Goal: Information Seeking & Learning: Learn about a topic

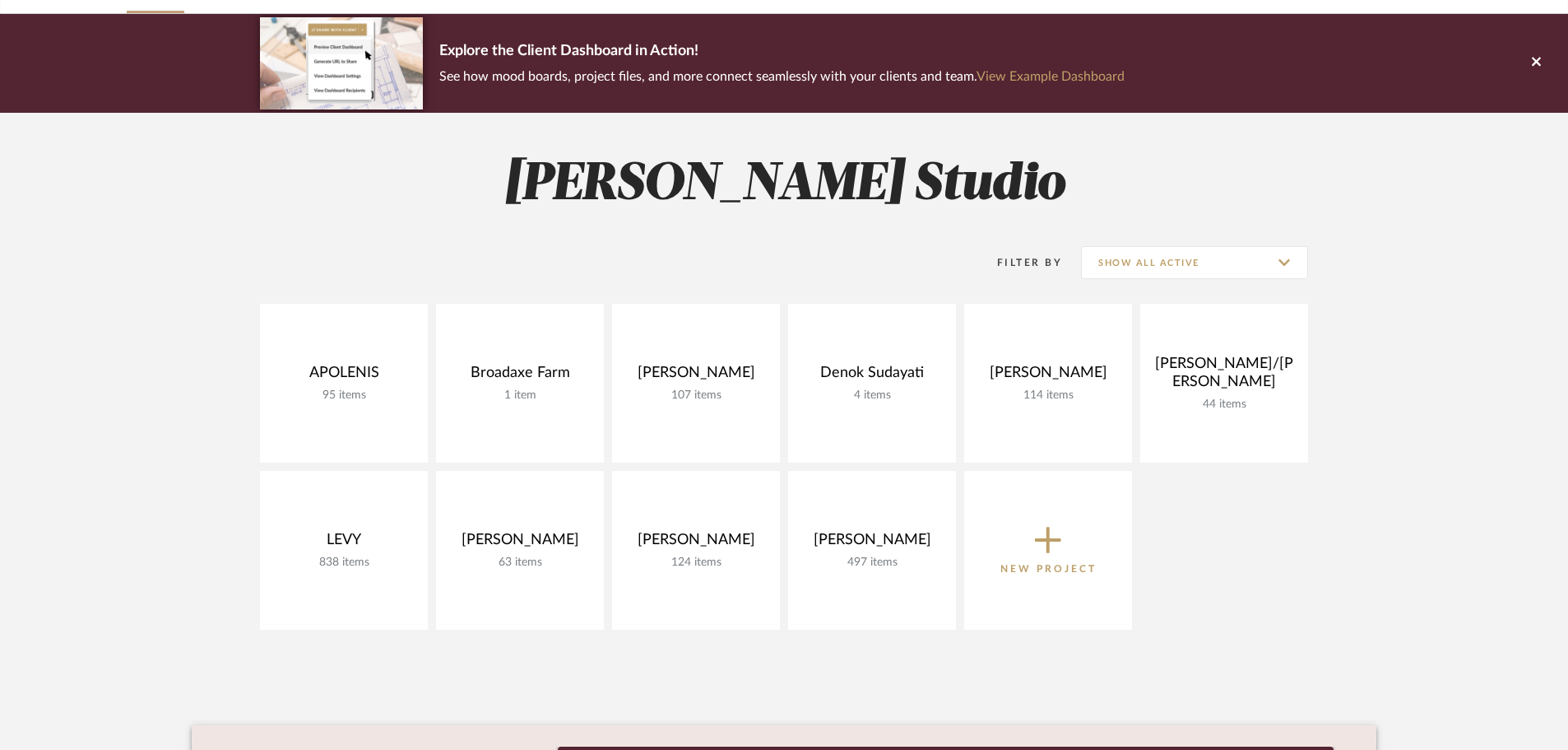
scroll to position [165, 0]
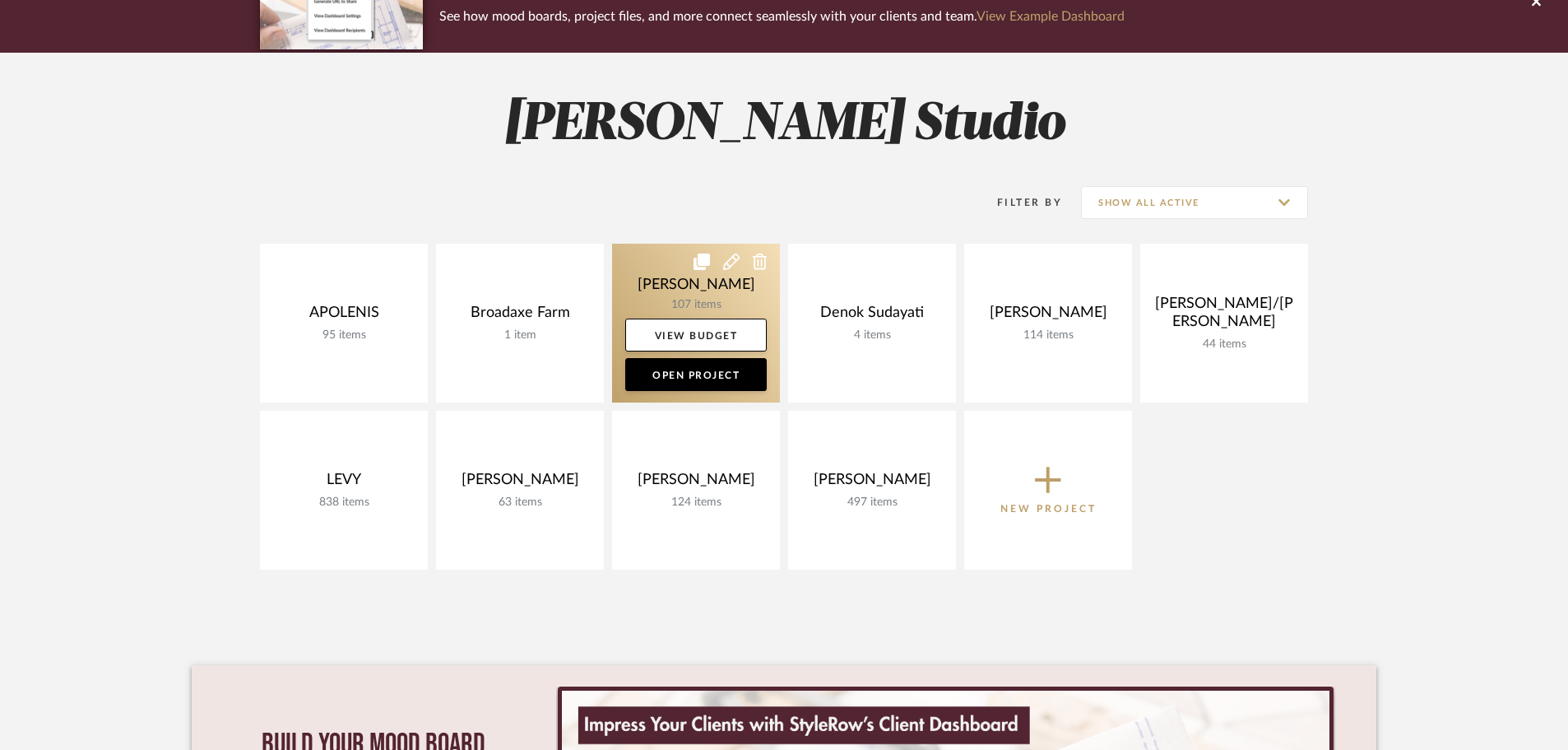
click at [697, 300] on link at bounding box center [696, 323] width 168 height 159
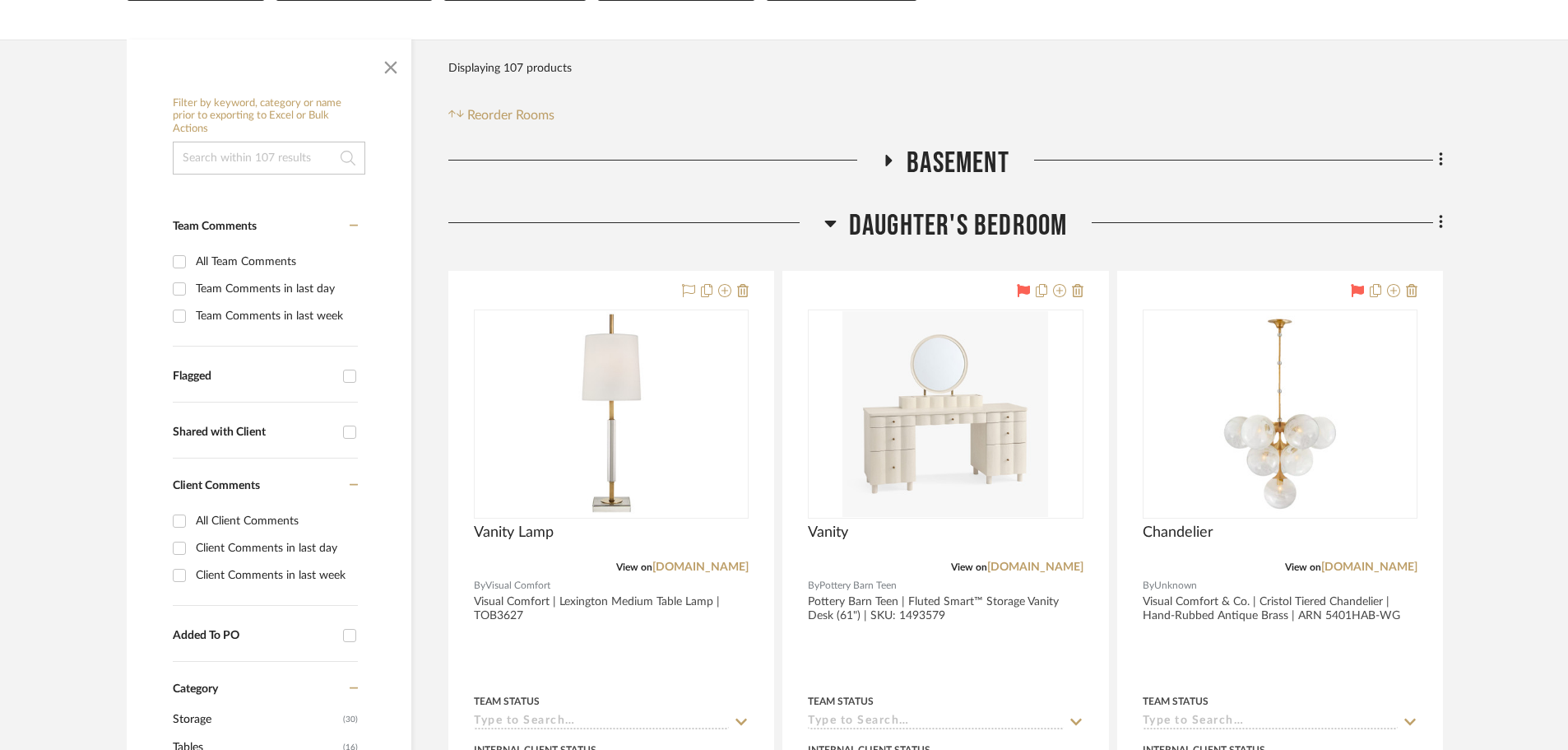
scroll to position [329, 0]
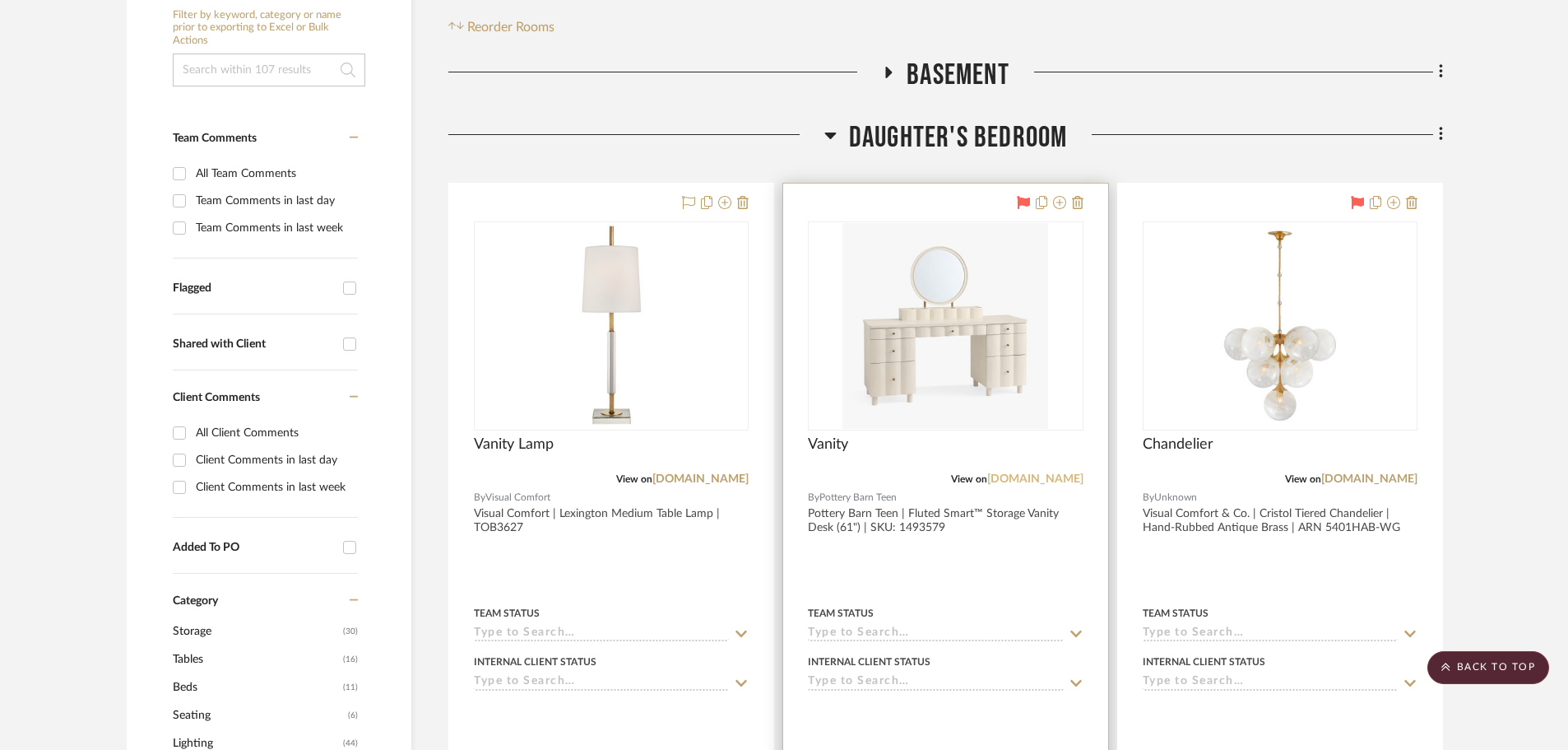
click at [1056, 481] on link "[DOMAIN_NAME]" at bounding box center [1035, 479] width 96 height 11
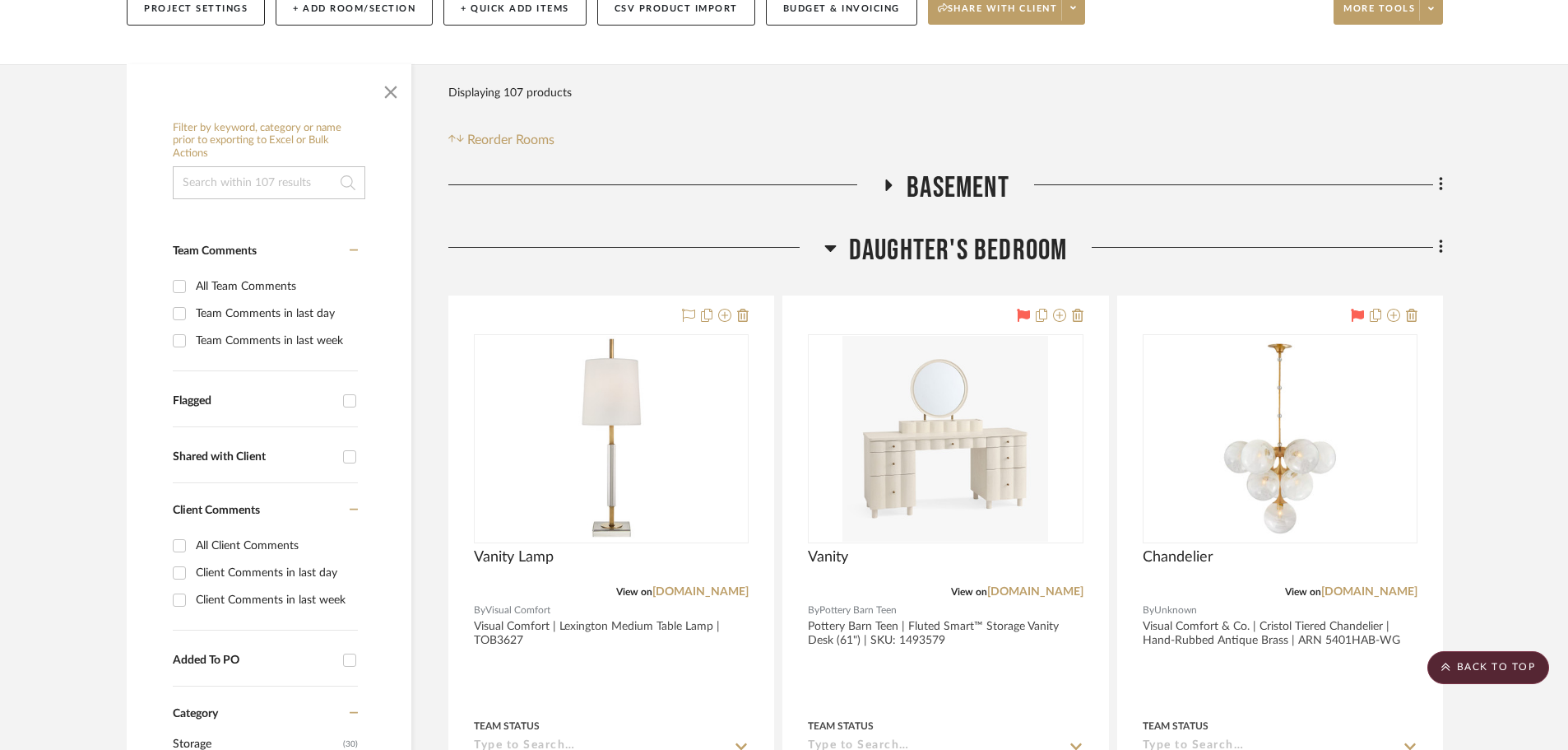
scroll to position [82, 0]
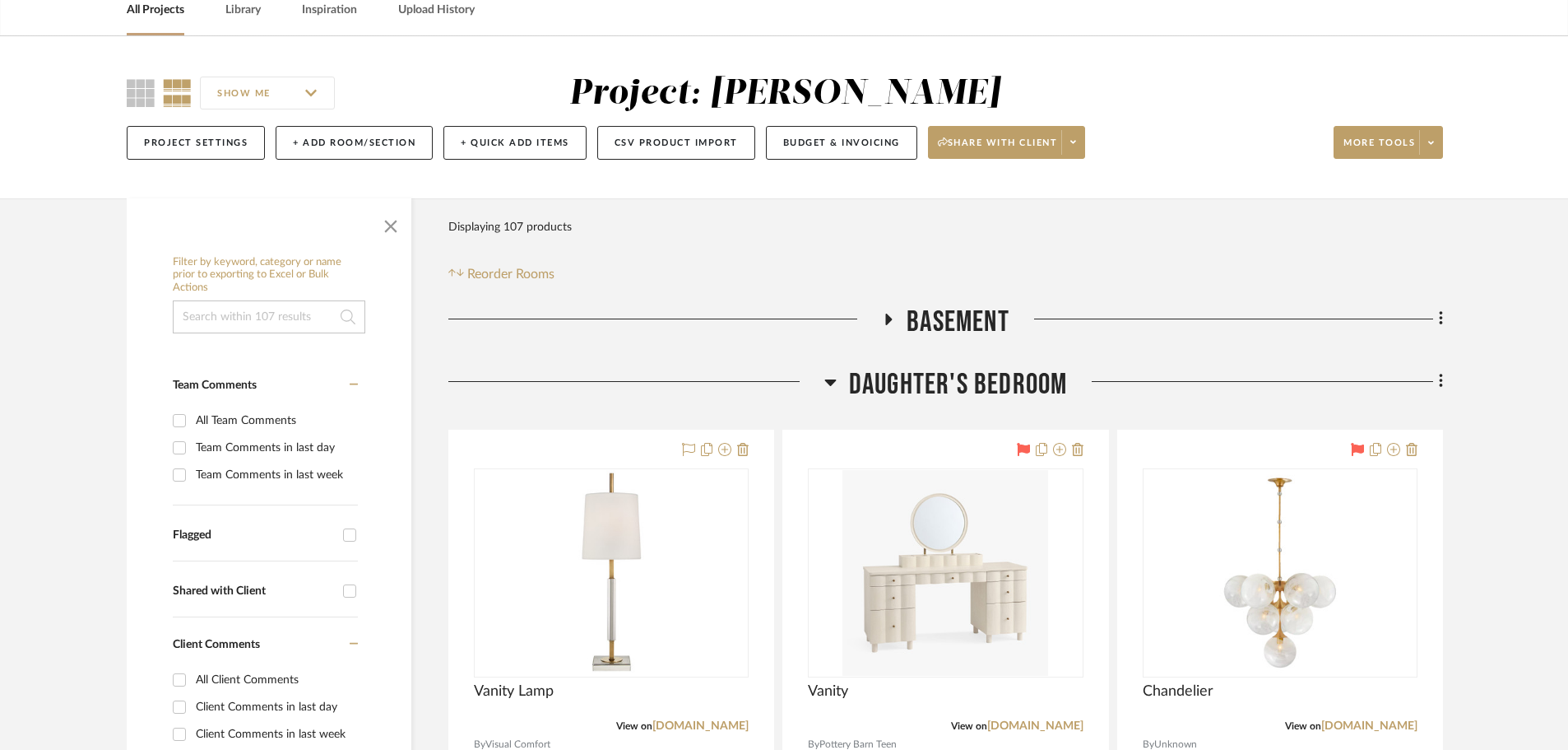
click at [248, 529] on div "Flagged" at bounding box center [254, 535] width 162 height 14
click at [336, 529] on input "Flagged" at bounding box center [350, 535] width 26 height 26
checkbox input "true"
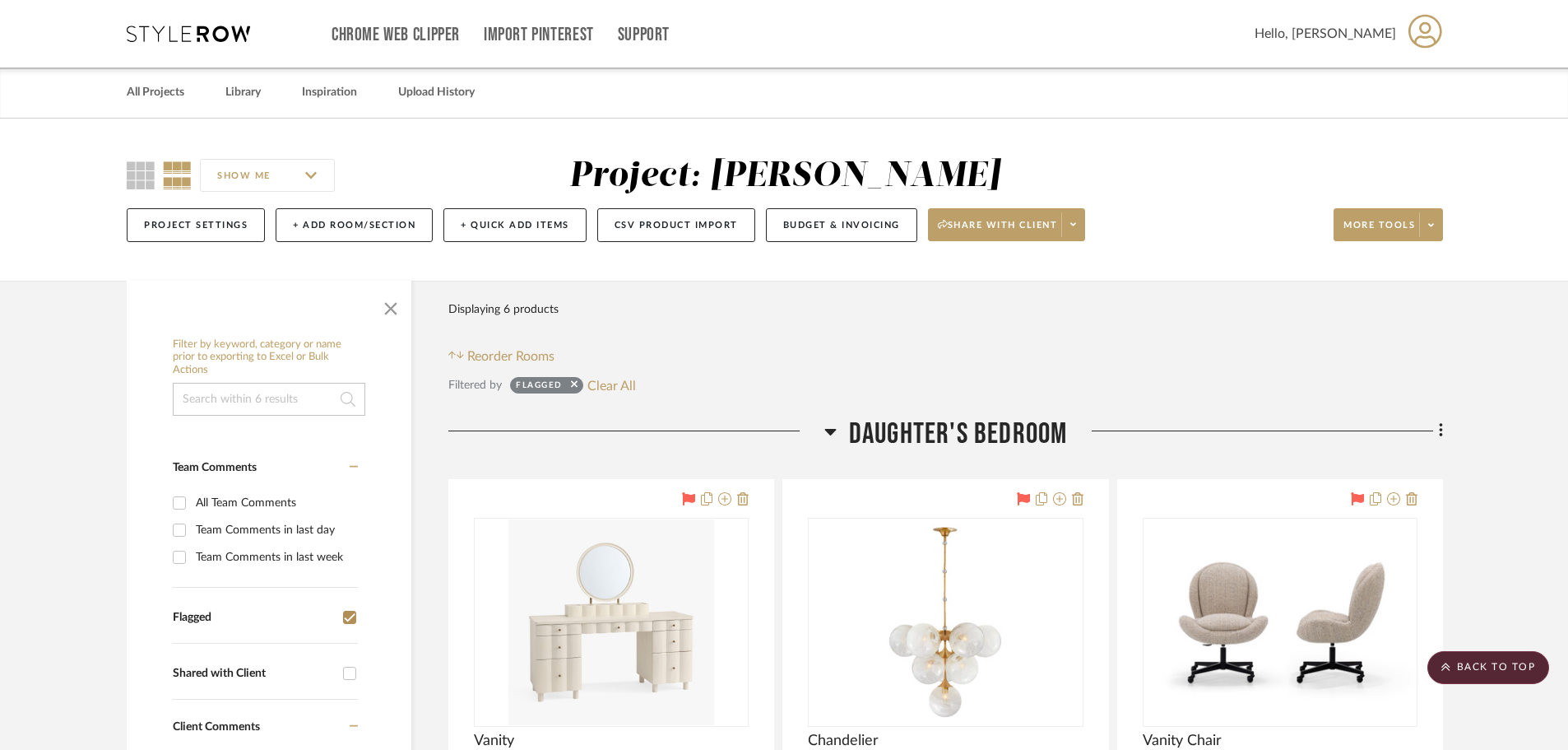
scroll to position [412, 0]
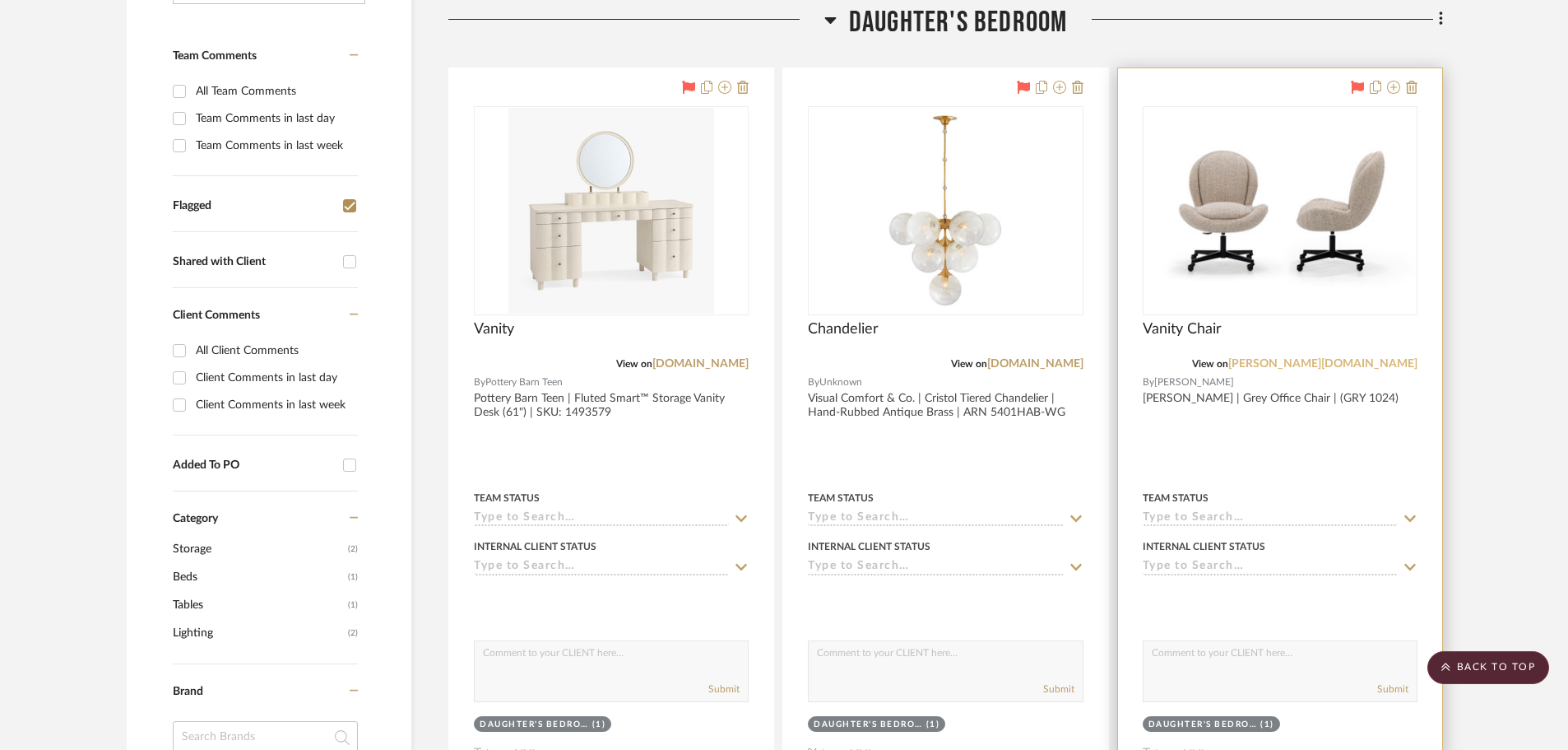
click at [1381, 367] on link "[PERSON_NAME][DOMAIN_NAME]" at bounding box center [1322, 364] width 189 height 11
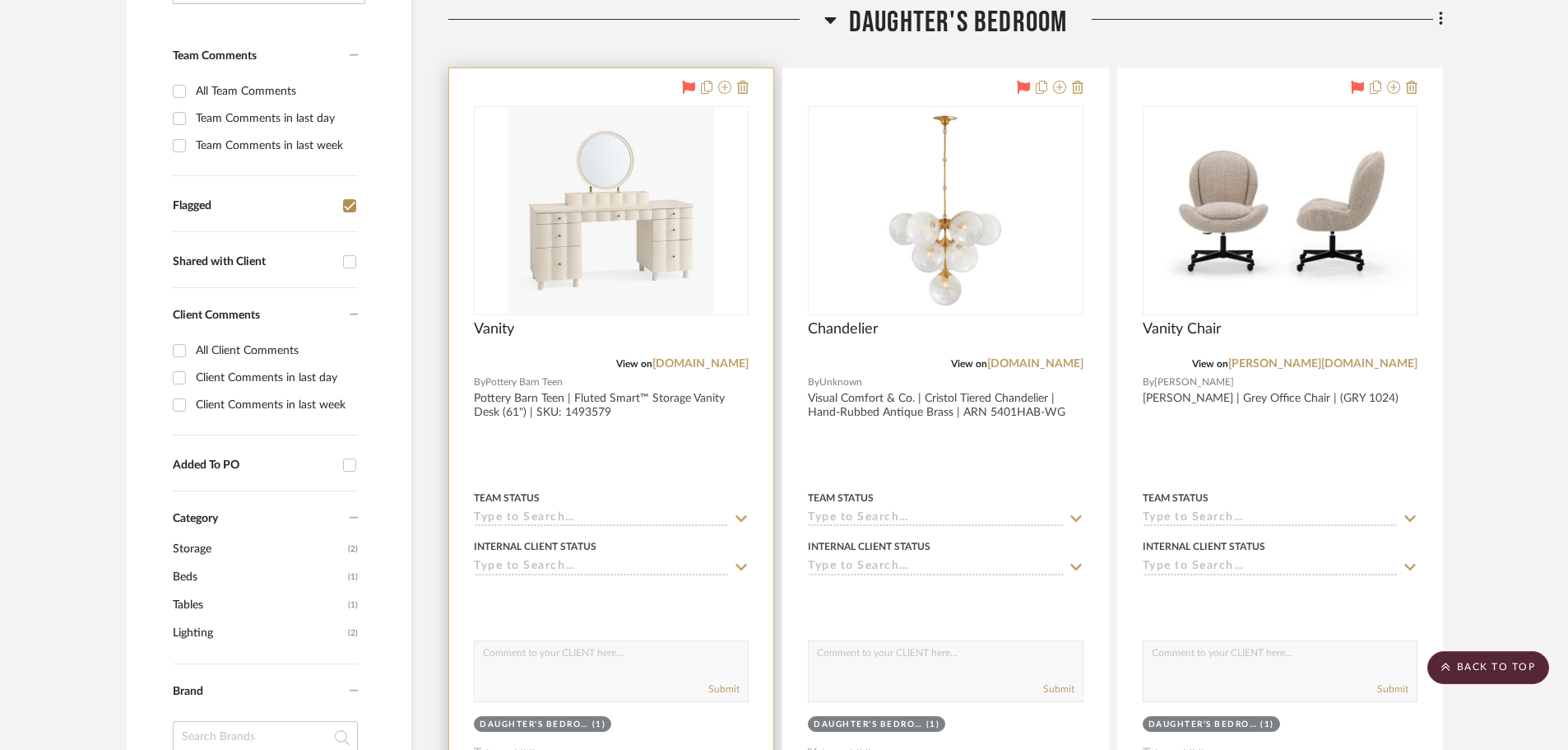
click at [646, 411] on div at bounding box center [611, 428] width 324 height 720
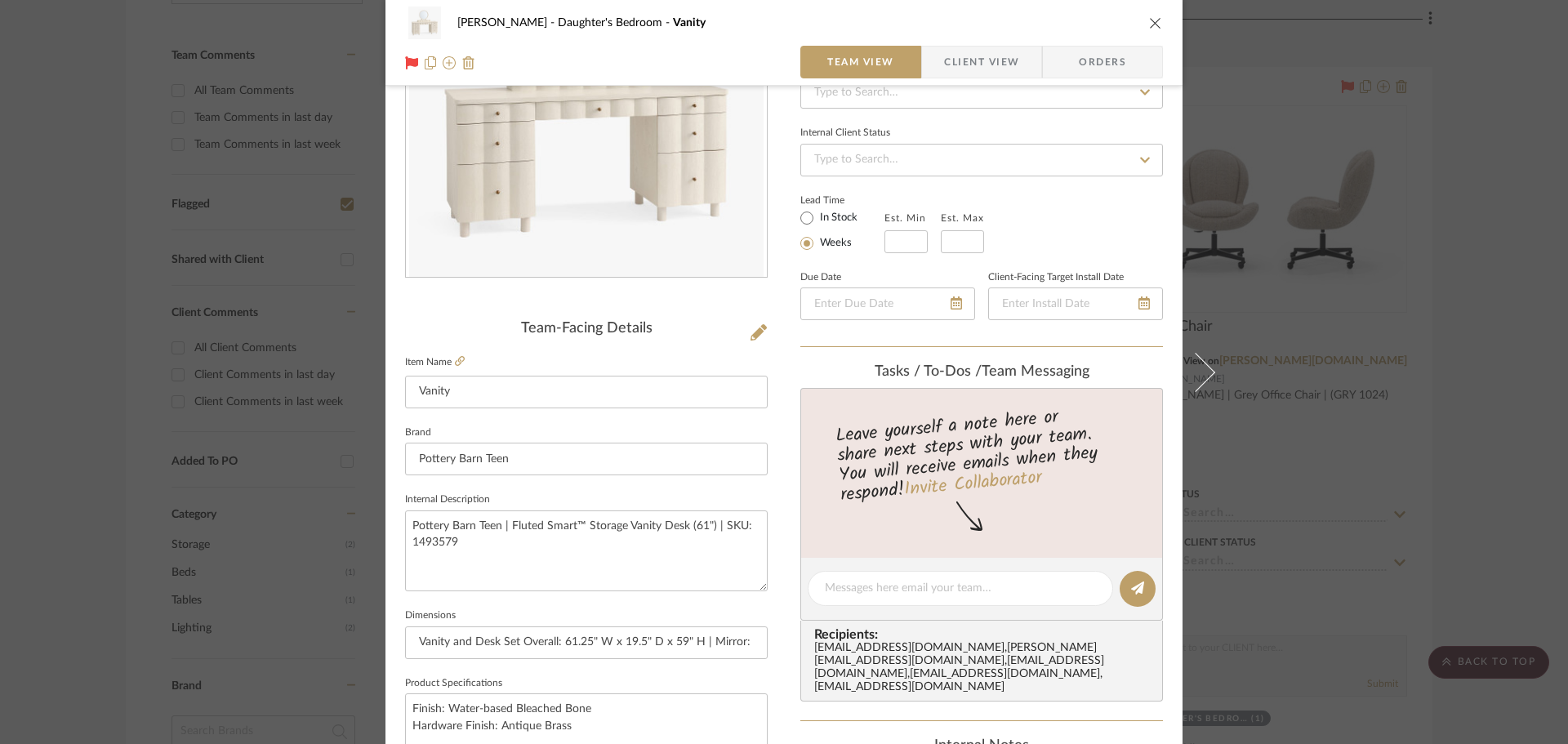
scroll to position [245, 0]
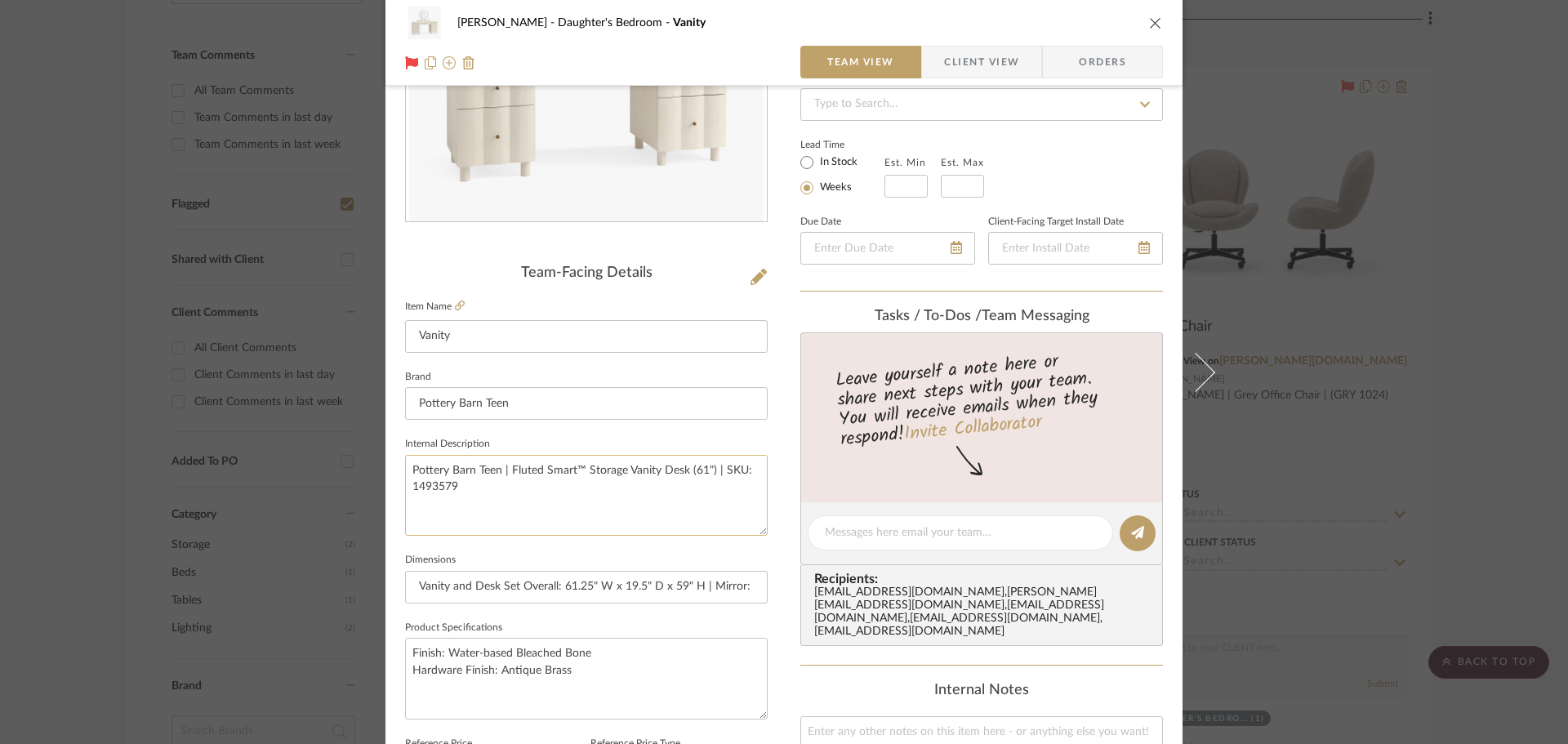
click at [414, 483] on textarea "Pottery Barn Teen | Fluted Smart™ Storage Vanity Desk (61") | SKU: 1493579" at bounding box center [586, 495] width 363 height 80
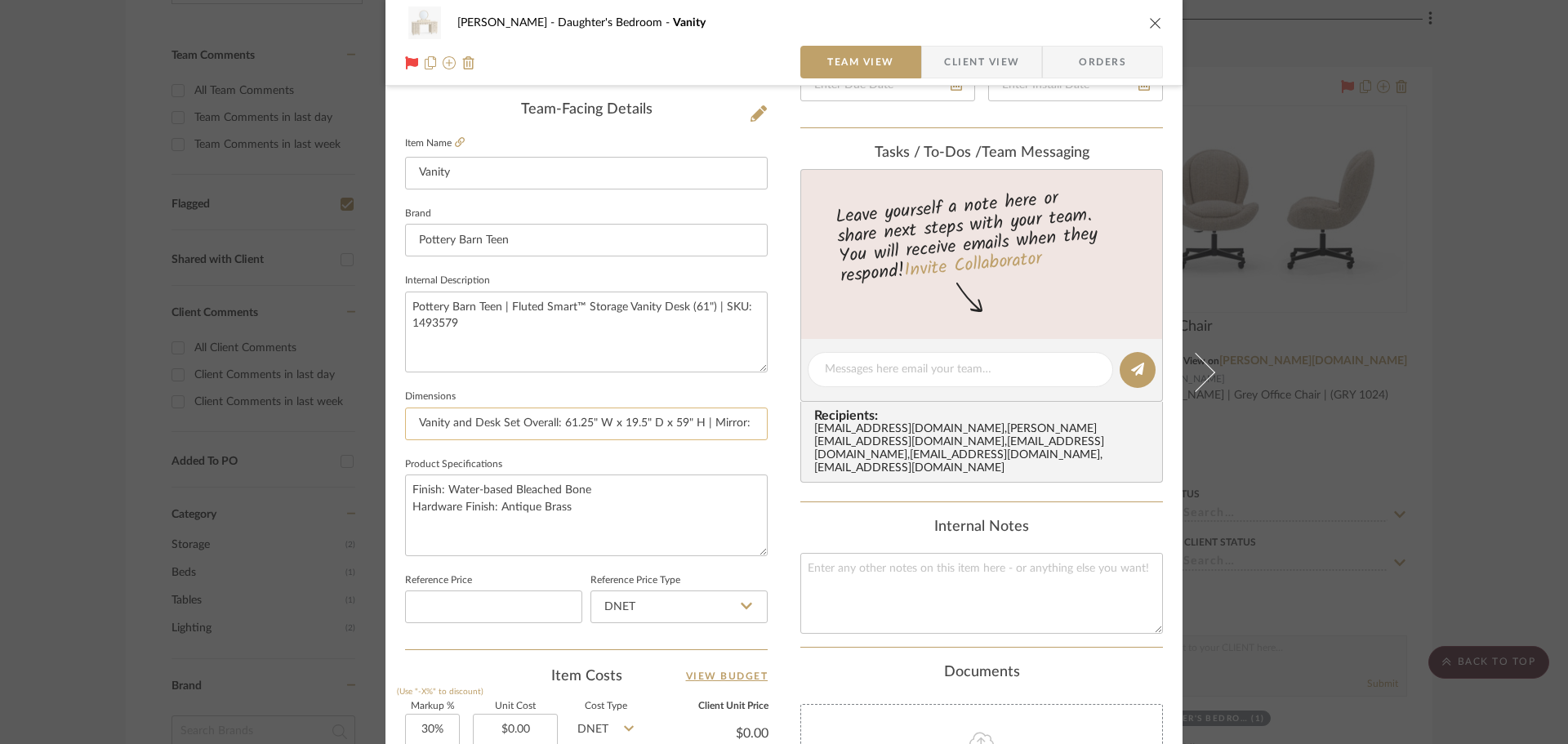
drag, startPoint x: 560, startPoint y: 424, endPoint x: 694, endPoint y: 428, distance: 134.1
click at [694, 428] on input "Vanity and Desk Set Overall: 61.25" W x 19.5" D x 59" H | Mirror: 24" Diam., 1.…" at bounding box center [586, 424] width 363 height 33
click at [578, 505] on textarea "Finish: Water-based Bleached Bone Hardware Finish: Antique Brass" at bounding box center [586, 514] width 363 height 80
drag, startPoint x: 586, startPoint y: 491, endPoint x: 444, endPoint y: 491, distance: 142.0
click at [444, 491] on textarea "Finish: Water-based Bleached Bone Hardware Finish: Antique Brass" at bounding box center [586, 514] width 363 height 80
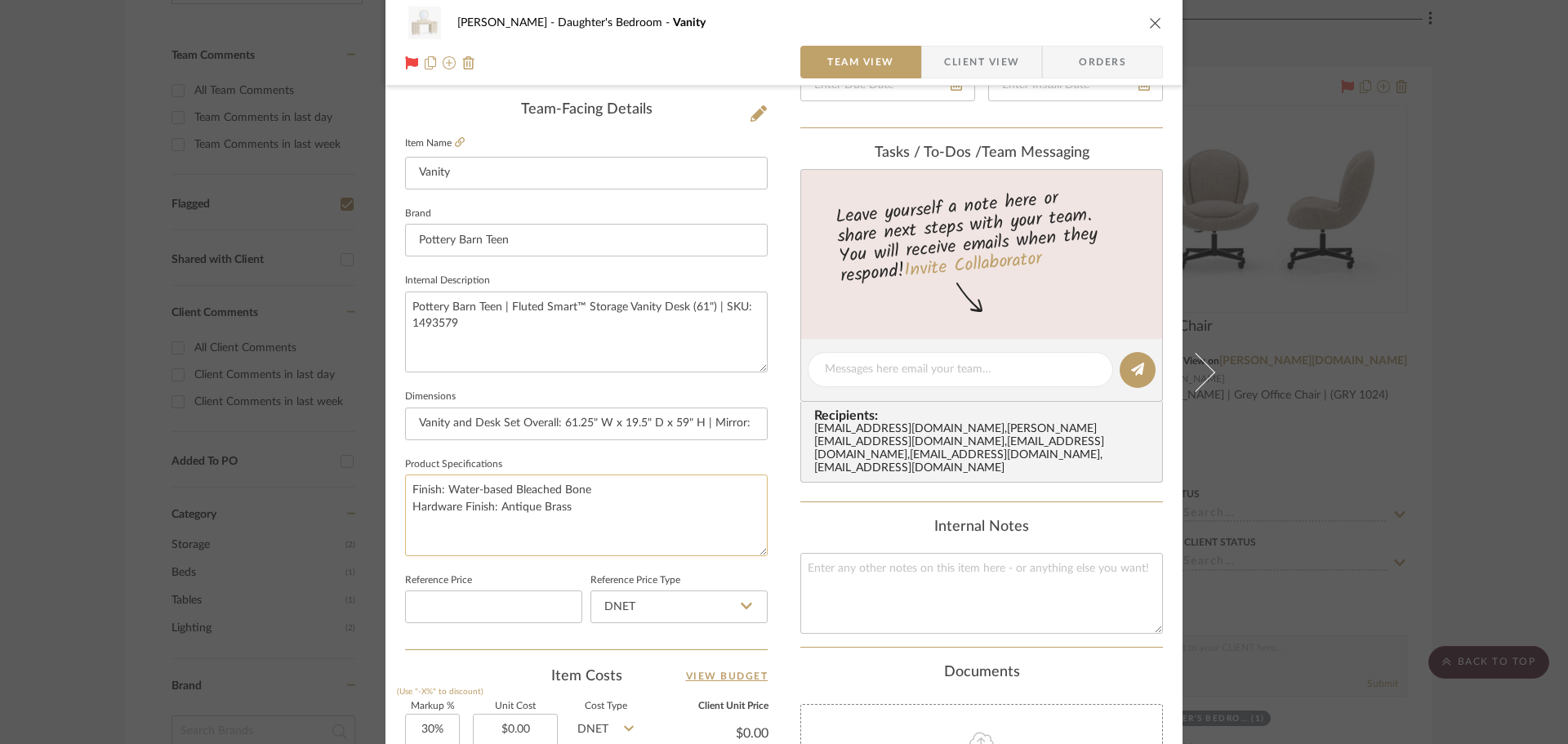
drag, startPoint x: 562, startPoint y: 506, endPoint x: 497, endPoint y: 504, distance: 65.0
click at [497, 504] on textarea "Finish: Water-based Bleached Bone Hardware Finish: Antique Brass" at bounding box center [586, 514] width 363 height 80
click at [1445, 350] on div "[PERSON_NAME] Daughter's Bedroom Vanity Team View Client View Orders Team-Facin…" at bounding box center [784, 372] width 1568 height 744
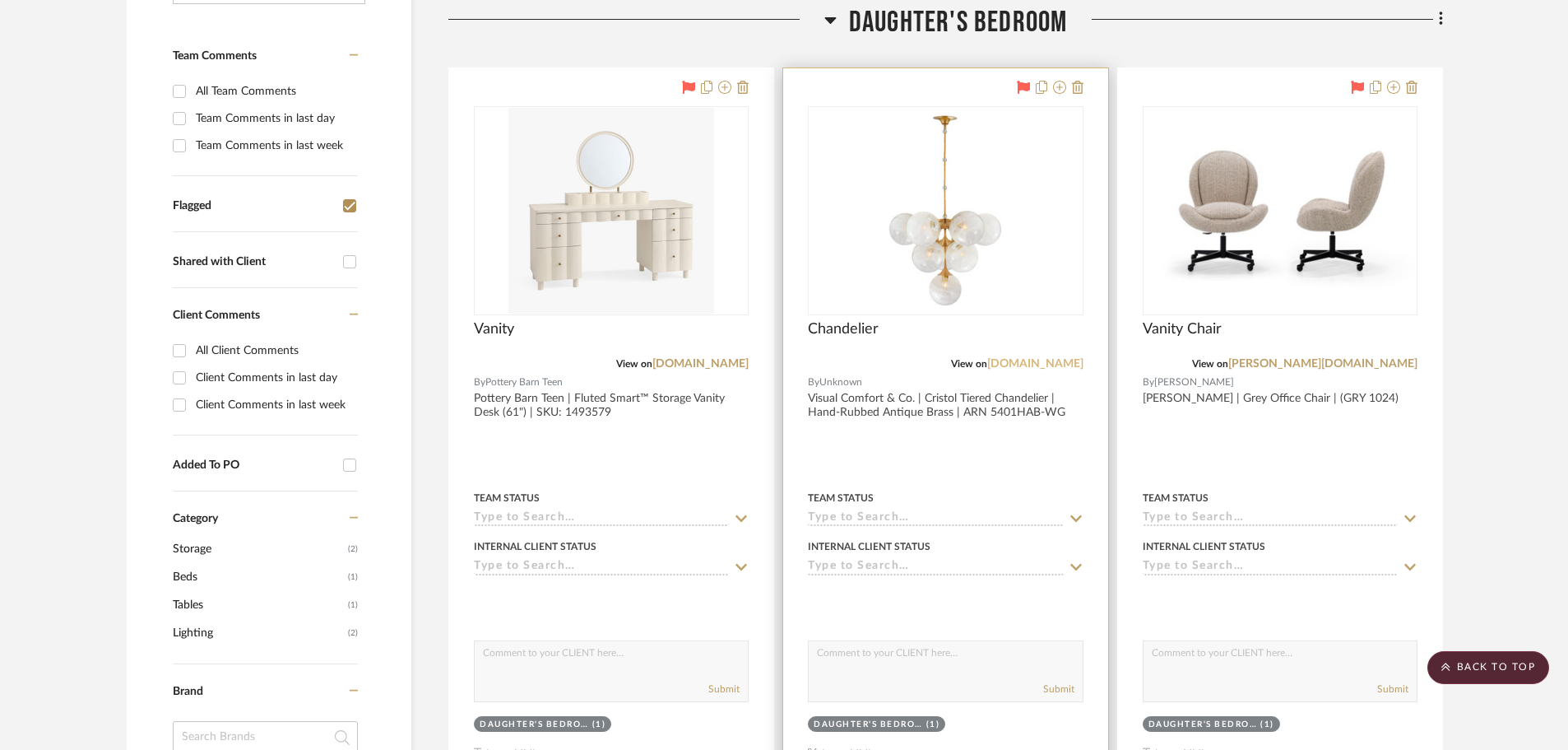
click at [1015, 360] on link "[DOMAIN_NAME]" at bounding box center [1035, 364] width 96 height 11
click at [979, 465] on div at bounding box center [945, 428] width 324 height 720
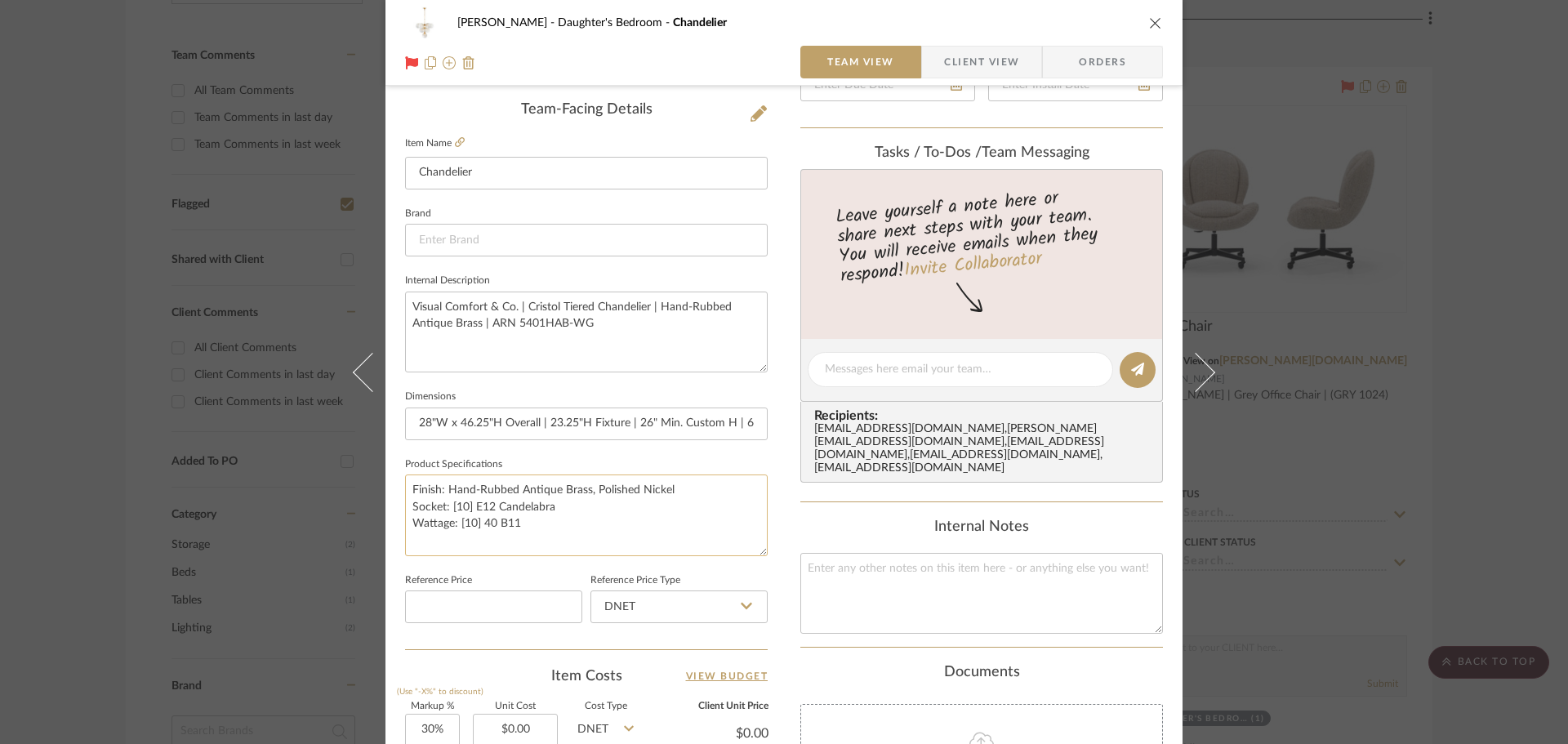
click at [545, 488] on textarea "Finish: Hand-Rubbed Antique Brass, Polished Nickel Socket: [10] E12 Candelabra …" at bounding box center [586, 514] width 363 height 80
click at [558, 486] on textarea "Finish: Hand-Rubbed Antique Brass, Polished Nickel Socket: [10] E12 Candelabra …" at bounding box center [586, 514] width 363 height 80
drag, startPoint x: 588, startPoint y: 487, endPoint x: 401, endPoint y: 488, distance: 187.0
click at [405, 488] on textarea "Finish: Hand-Rubbed Antique Brass, Polished Nickel Socket: [10] E12 Candelabra …" at bounding box center [586, 514] width 363 height 80
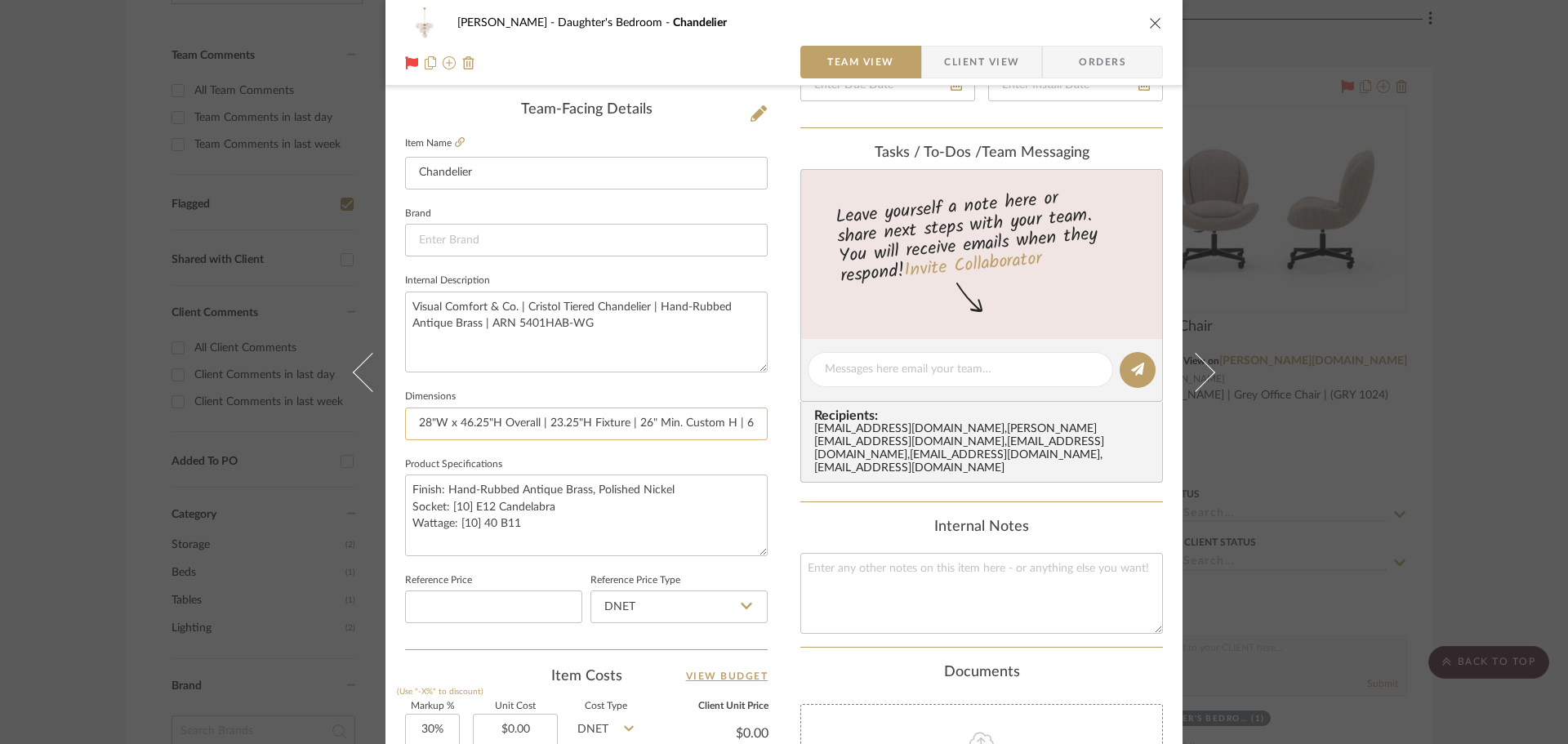
click at [442, 428] on input "28"W x 46.25"H Overall | 23.25"H Fixture | 26" Min. Custom H | 6" Round Canopy" at bounding box center [586, 424] width 363 height 33
drag, startPoint x: 515, startPoint y: 527, endPoint x: 394, endPoint y: 500, distance: 124.0
click at [397, 501] on div "[PERSON_NAME] Daughter's Bedroom Chandelier Team View Client View Orders Team-F…" at bounding box center [783, 357] width 797 height 1508
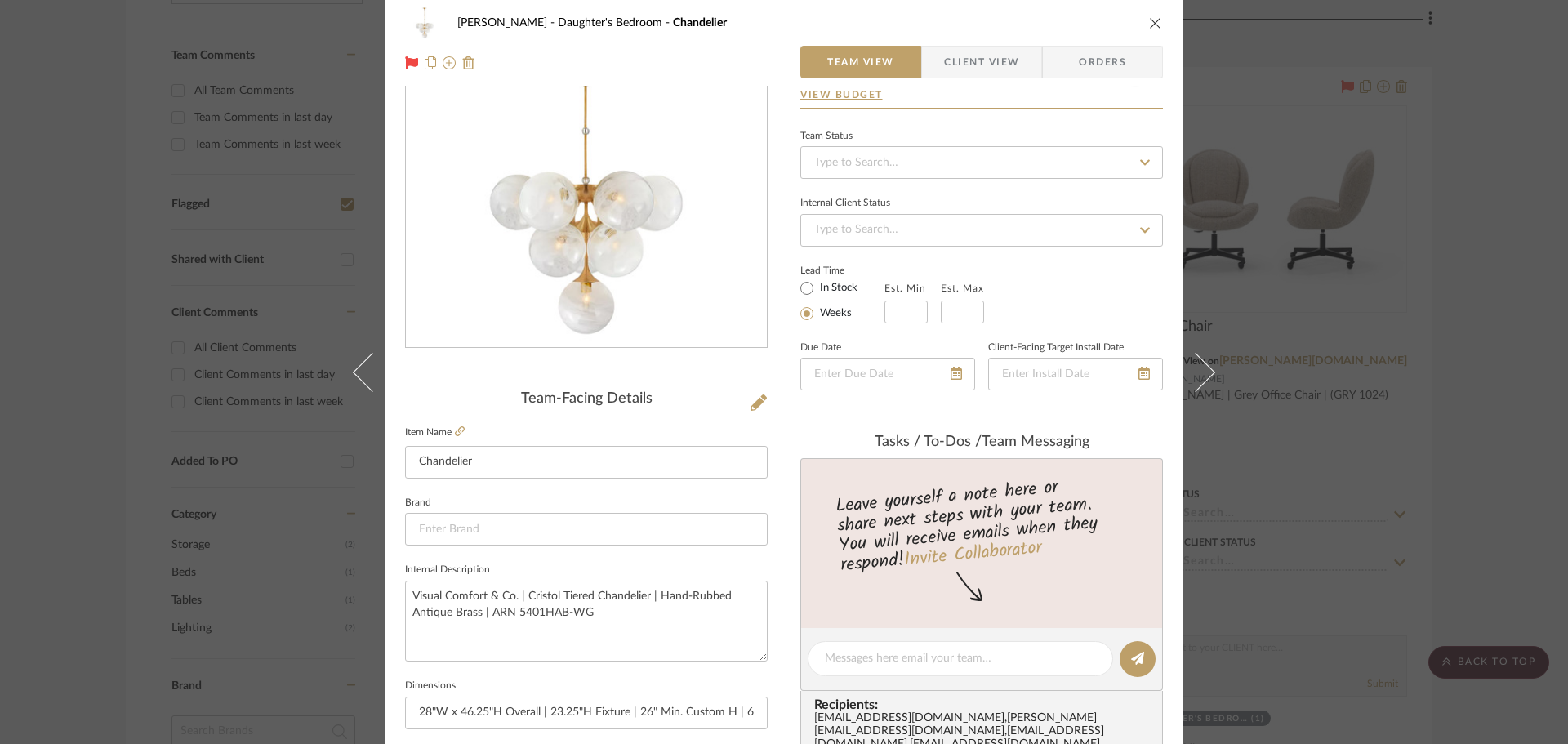
scroll to position [0, 0]
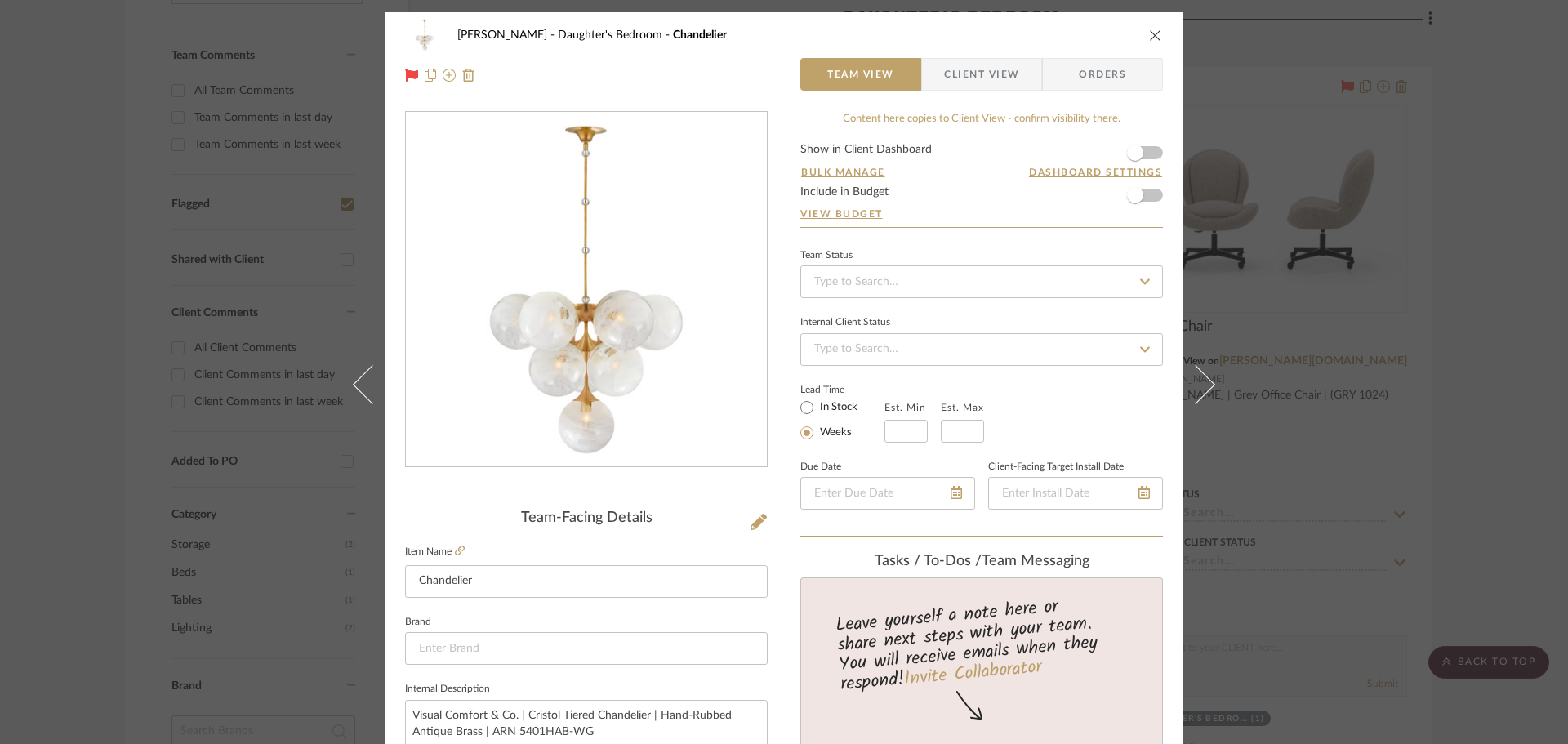
click at [1493, 433] on div "[PERSON_NAME] Daughter's Bedroom Chandelier Team View Client View Orders Team-F…" at bounding box center [784, 372] width 1568 height 744
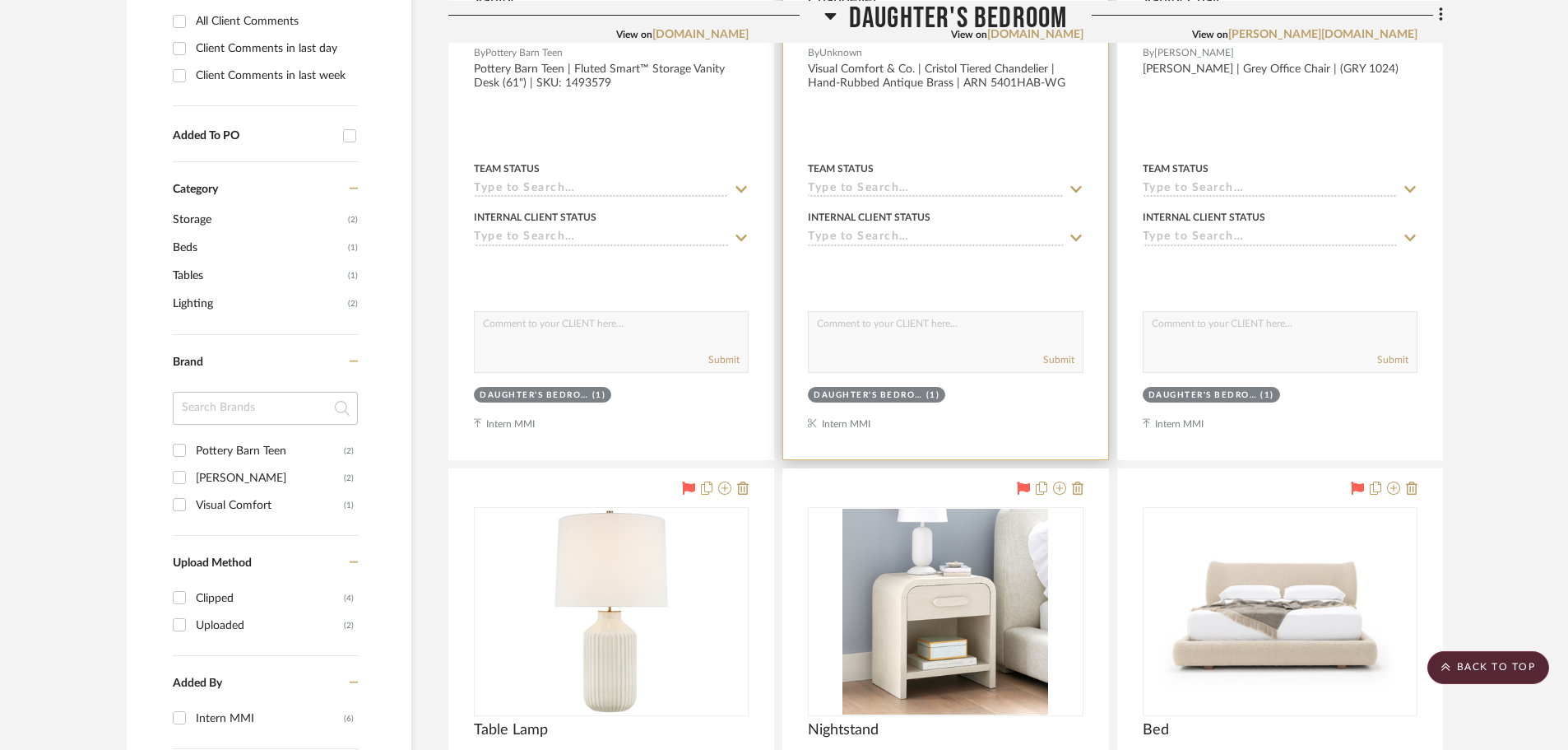
scroll to position [987, 0]
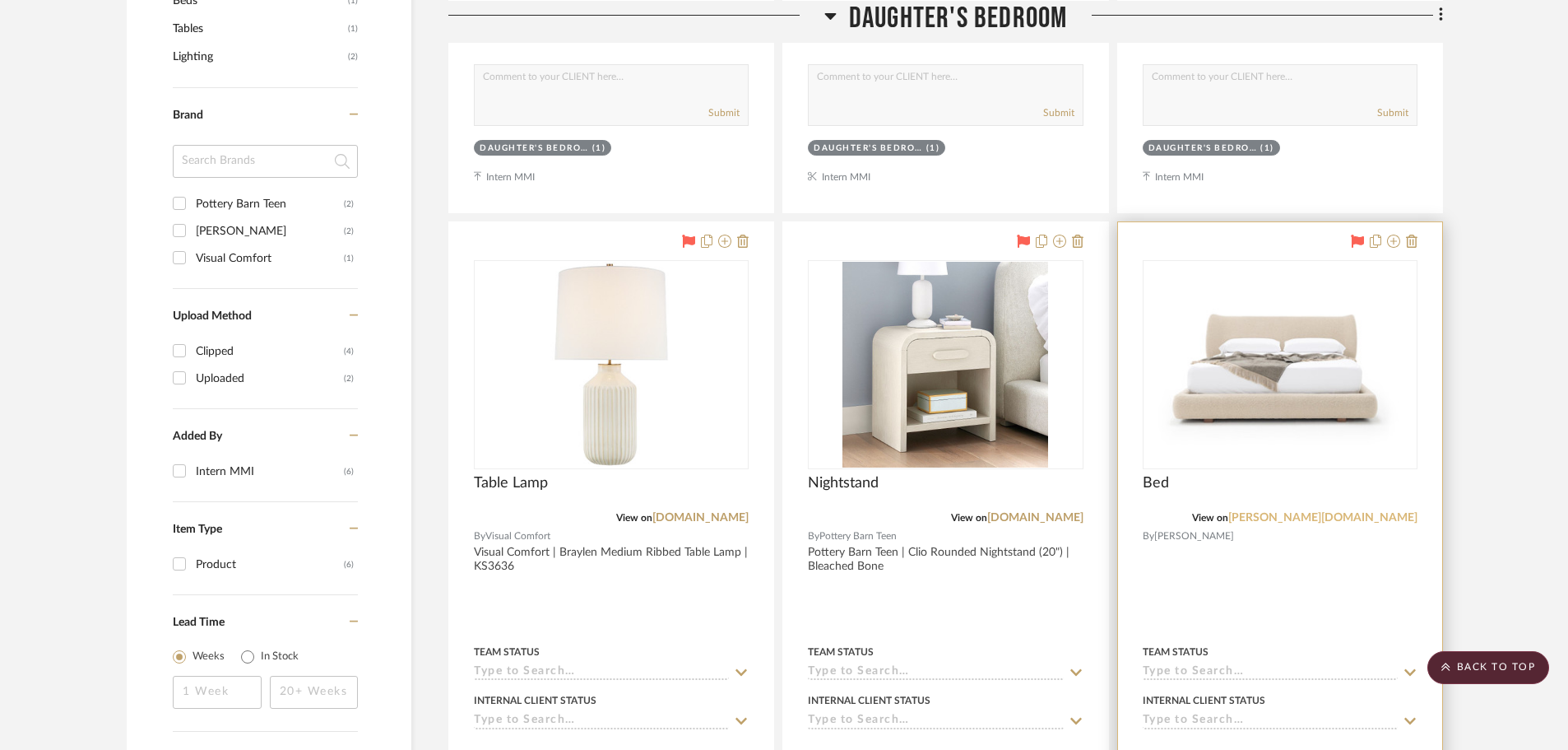
click at [1395, 514] on link "[PERSON_NAME][DOMAIN_NAME]" at bounding box center [1322, 517] width 189 height 11
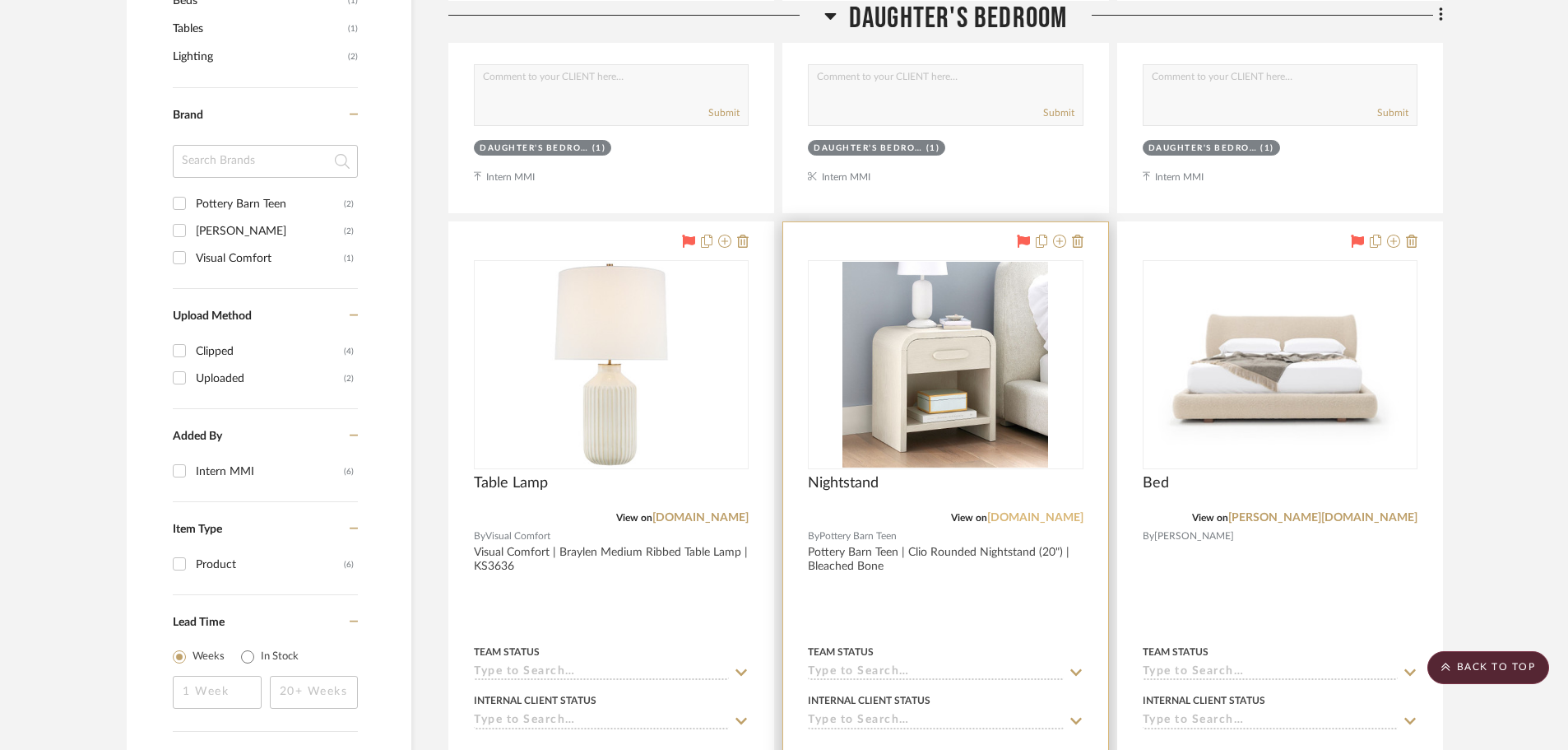
click at [1047, 522] on link "[DOMAIN_NAME]" at bounding box center [1035, 517] width 96 height 11
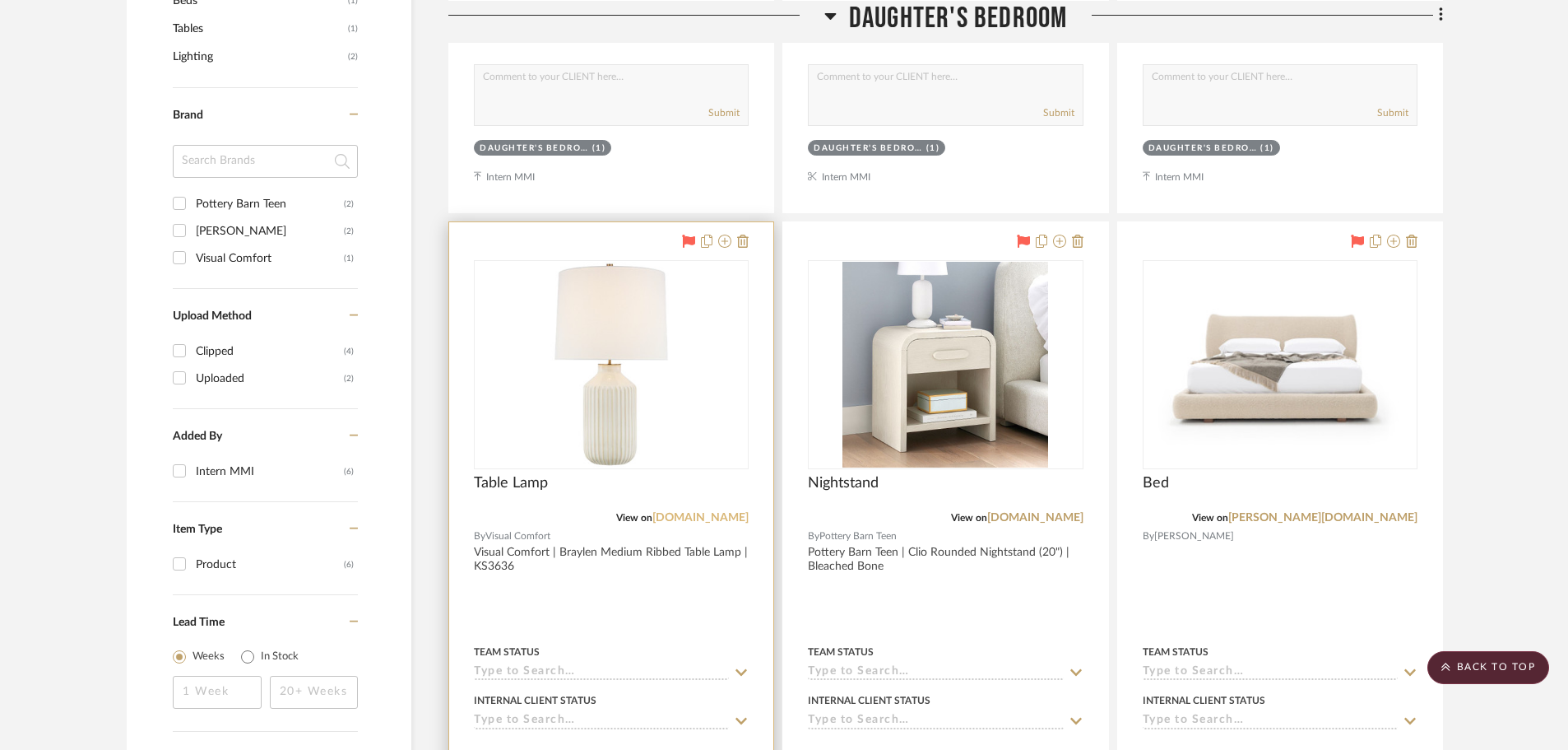
click at [703, 519] on link "[DOMAIN_NAME]" at bounding box center [700, 517] width 96 height 11
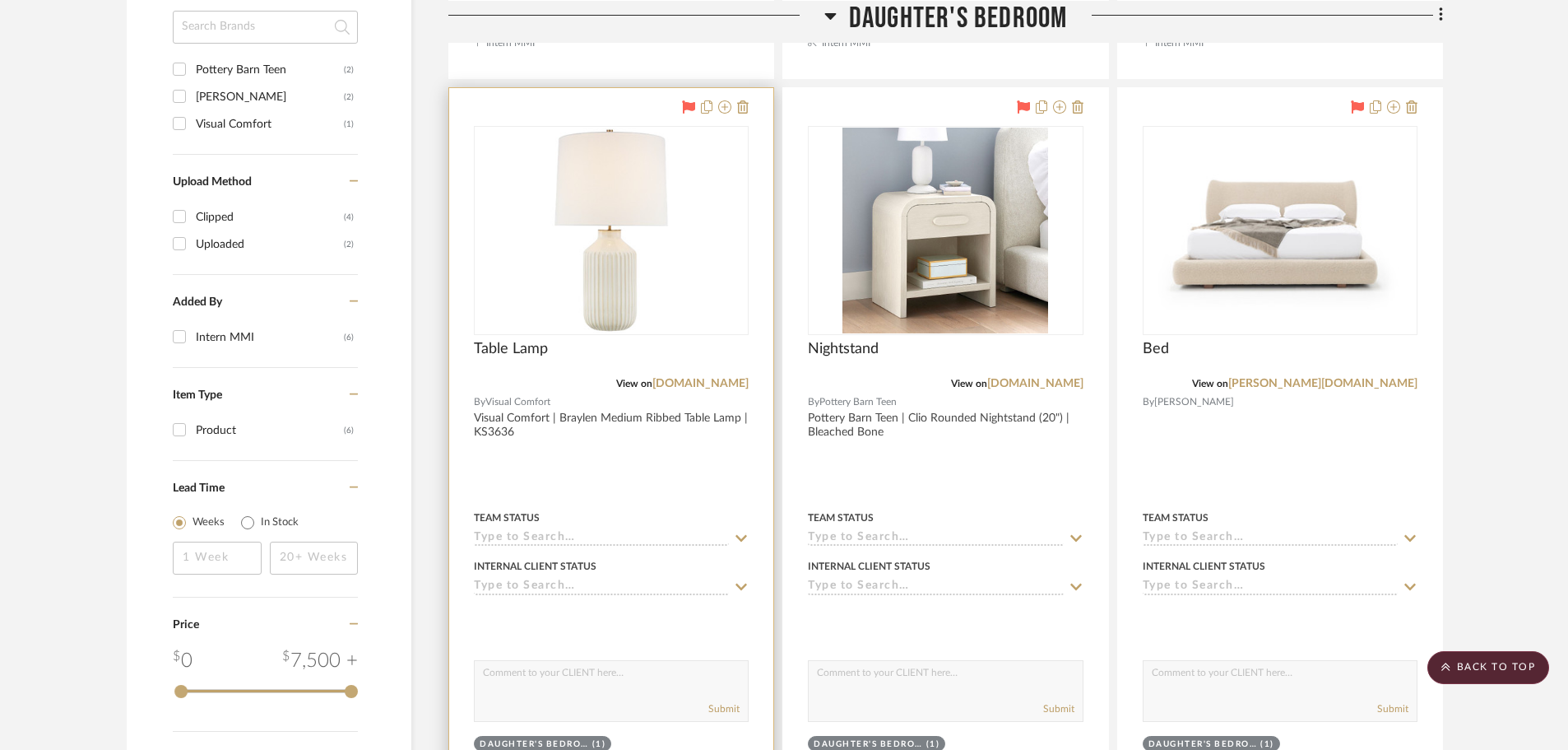
scroll to position [1125, 0]
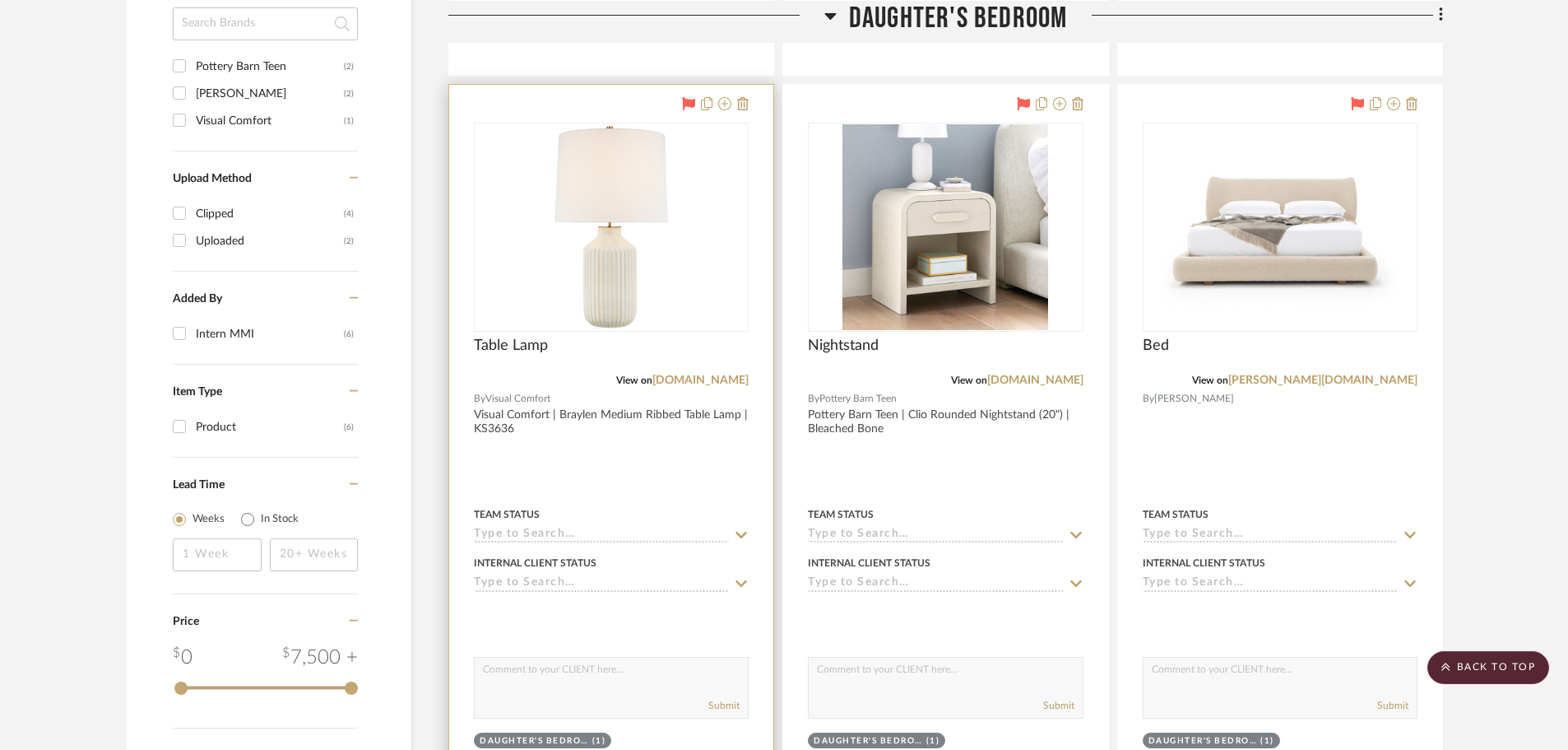
click at [655, 480] on div at bounding box center [611, 445] width 324 height 720
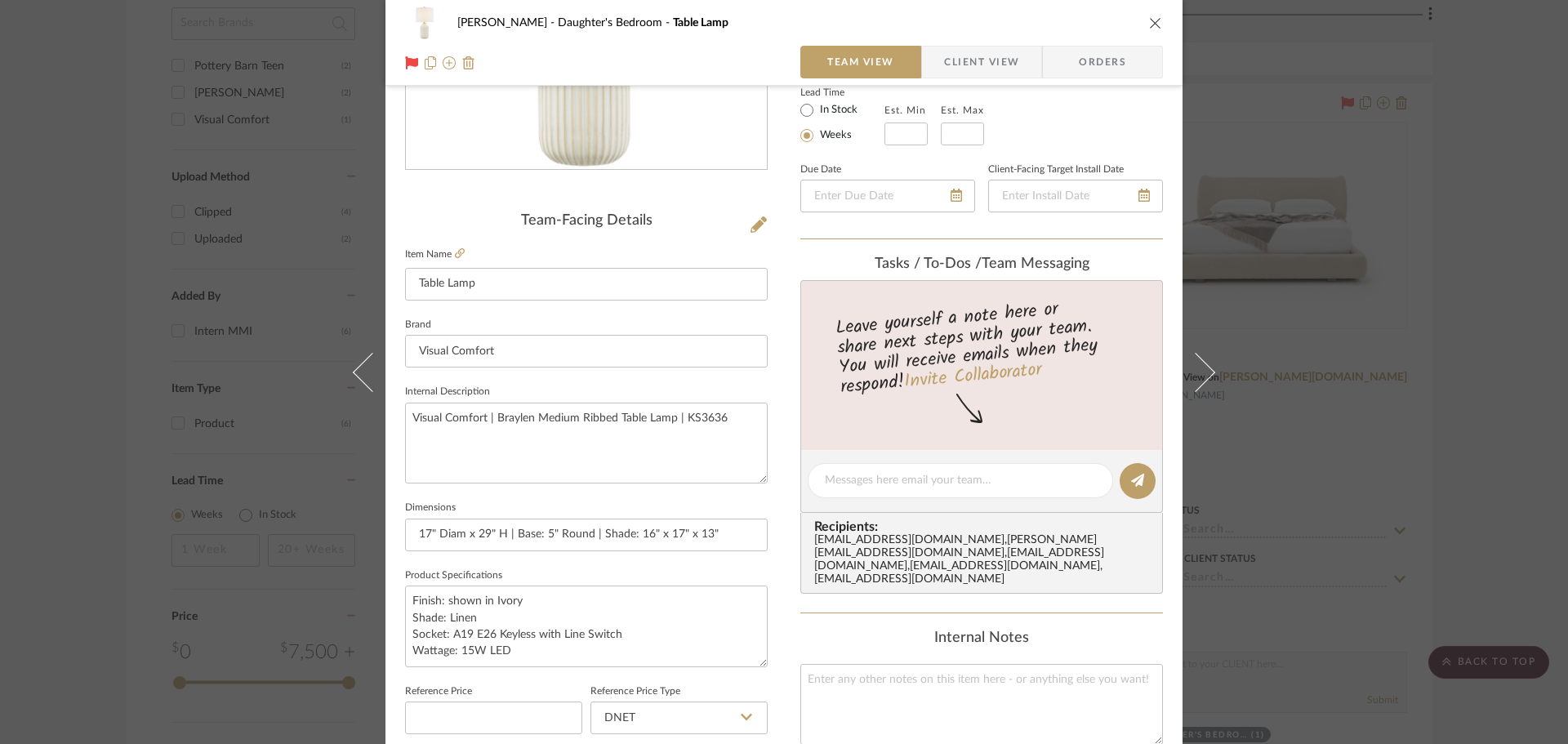
scroll to position [326, 0]
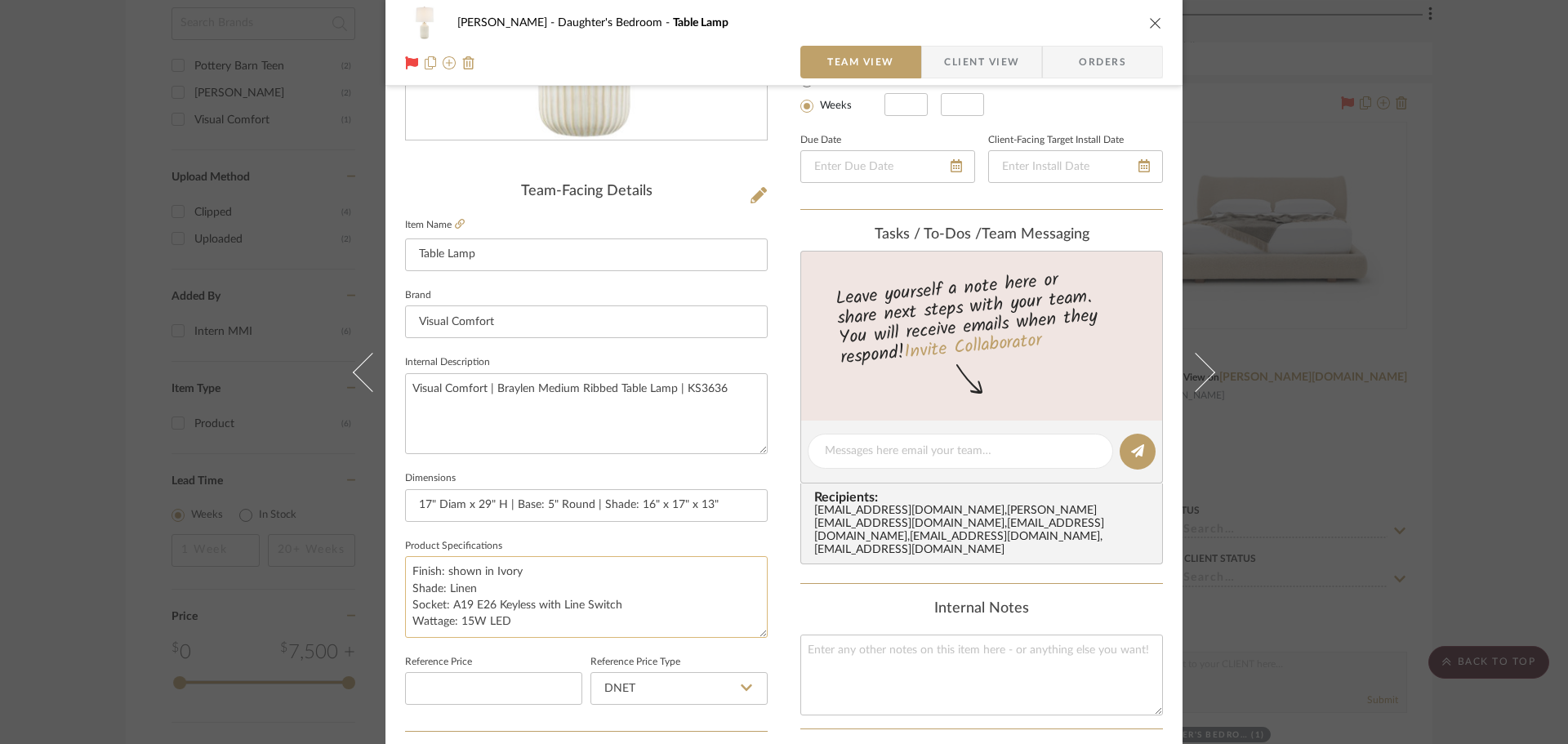
click at [410, 587] on textarea "Finish: shown in Ivory Shade: Linen Socket: A19 E26 Keyless with Line Switch Wa…" at bounding box center [586, 596] width 363 height 80
drag, startPoint x: 408, startPoint y: 587, endPoint x: 520, endPoint y: 628, distance: 119.3
click at [520, 628] on textarea "Finish: shown in Ivory Shade: Linen Socket: A19 E26 Keyless with Line Switch Wa…" at bounding box center [586, 596] width 363 height 80
click at [510, 583] on textarea "Finish: shown in Ivory Shade: Linen Socket: A19 E26 Keyless with Line Switch Wa…" at bounding box center [586, 596] width 363 height 80
drag, startPoint x: 514, startPoint y: 618, endPoint x: 408, endPoint y: 602, distance: 107.2
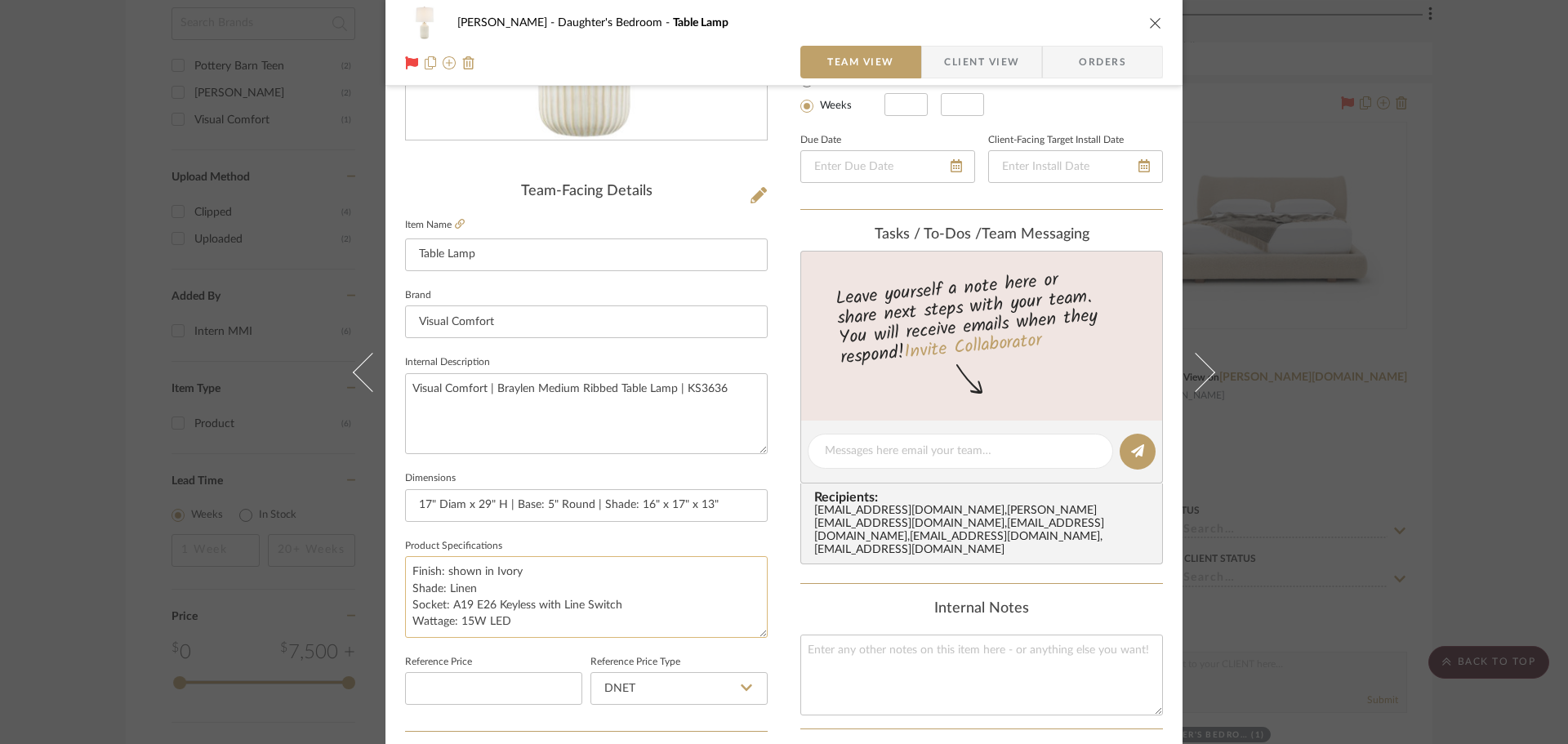
click at [408, 602] on textarea "Finish: shown in Ivory Shade: Linen Socket: A19 E26 Keyless with Line Switch Wa…" at bounding box center [586, 596] width 363 height 80
click at [539, 507] on input "17" Diam x 29" H | Base: 5" Round | Shade: 16" x 17" x 13"" at bounding box center [586, 505] width 363 height 33
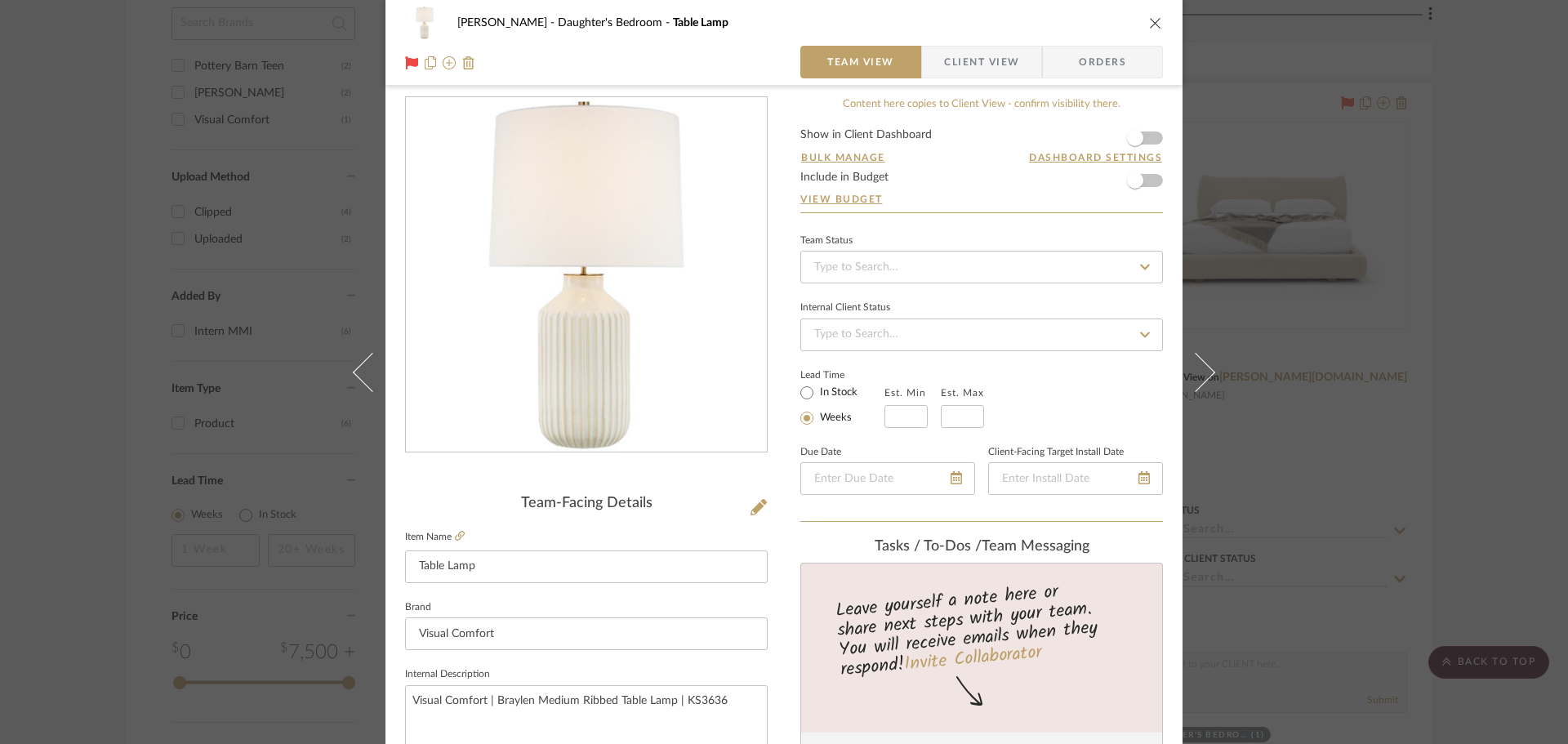
scroll to position [0, 0]
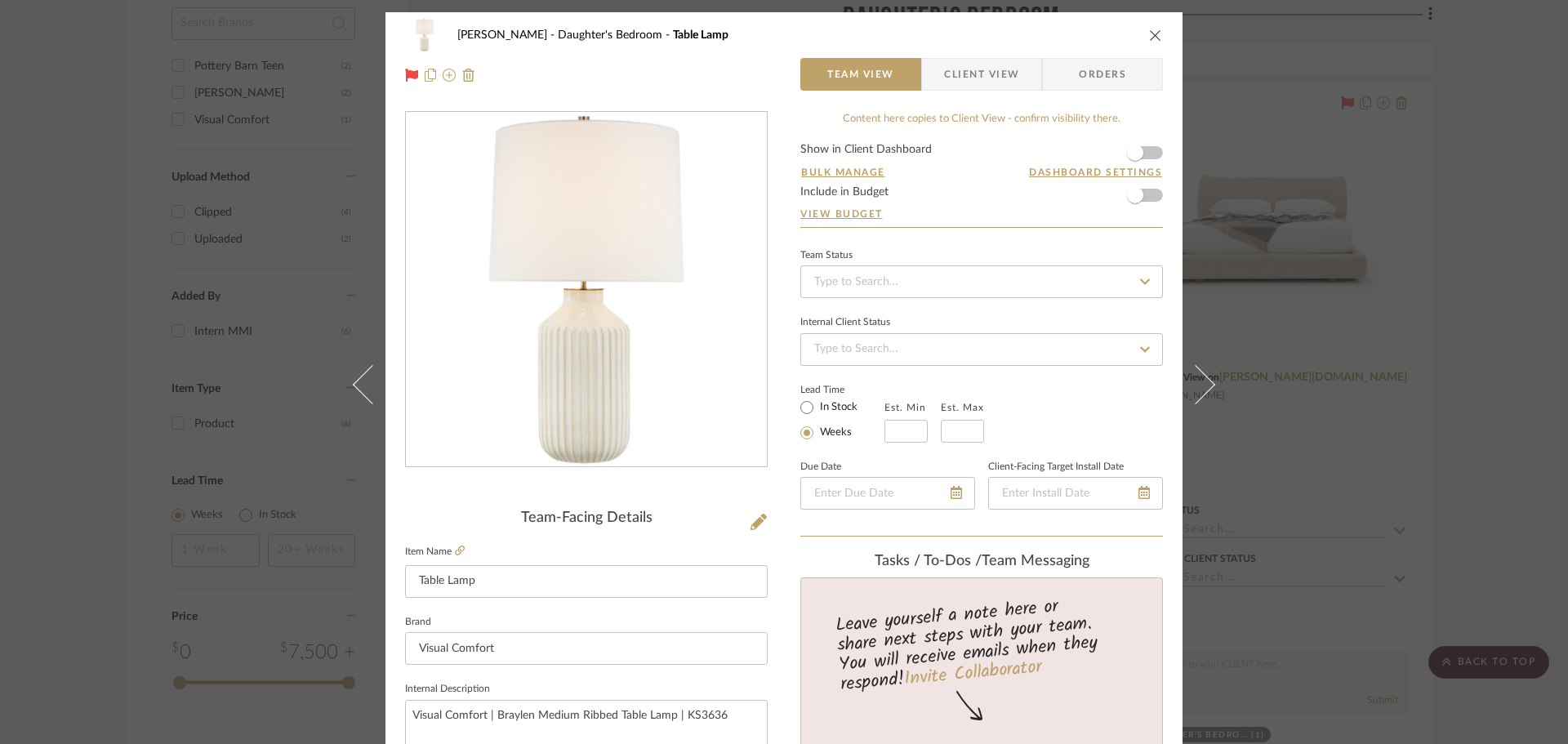
click at [1349, 110] on div "[PERSON_NAME] Daughter's Bedroom Table Lamp Team View Client View Orders Team-F…" at bounding box center [784, 372] width 1568 height 744
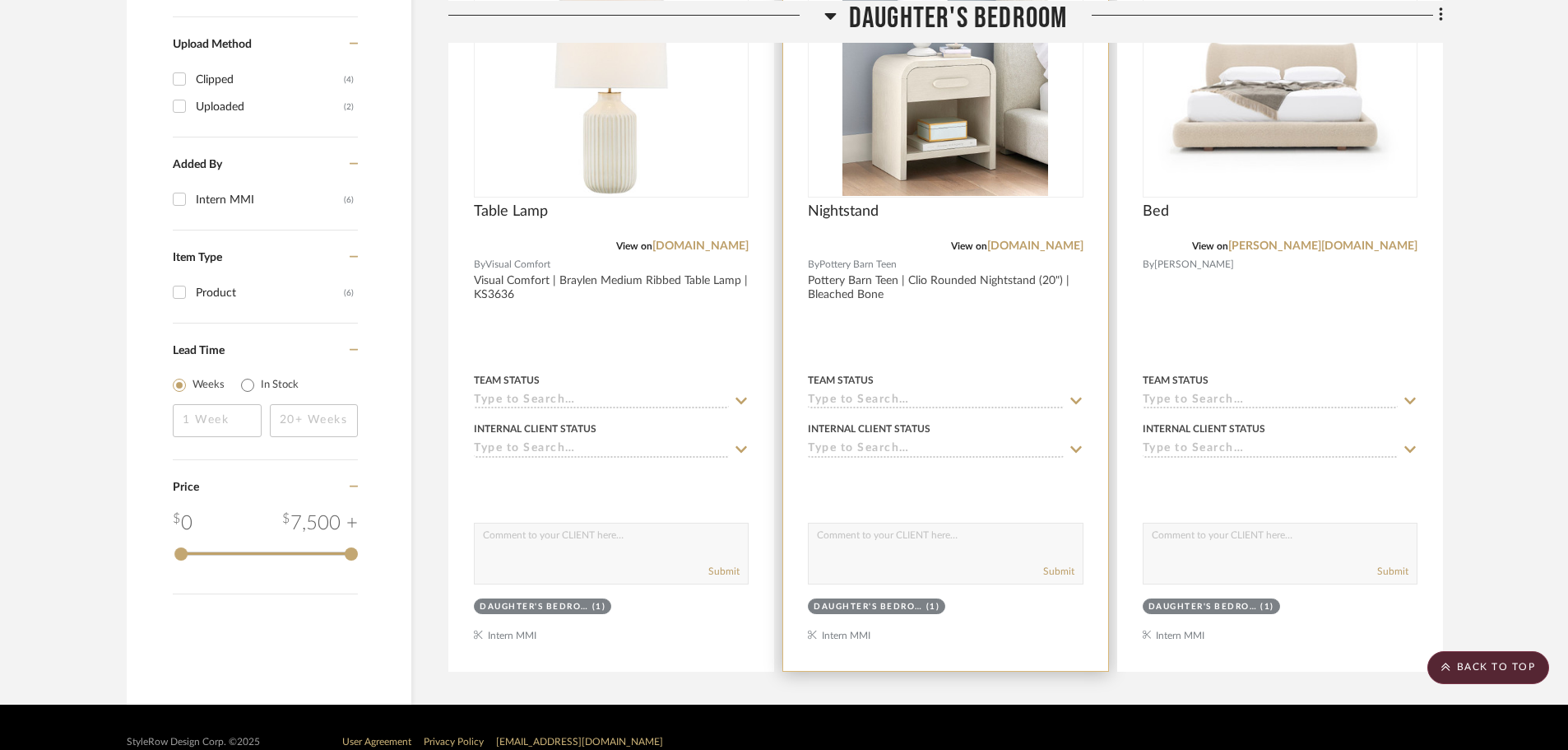
scroll to position [1207, 0]
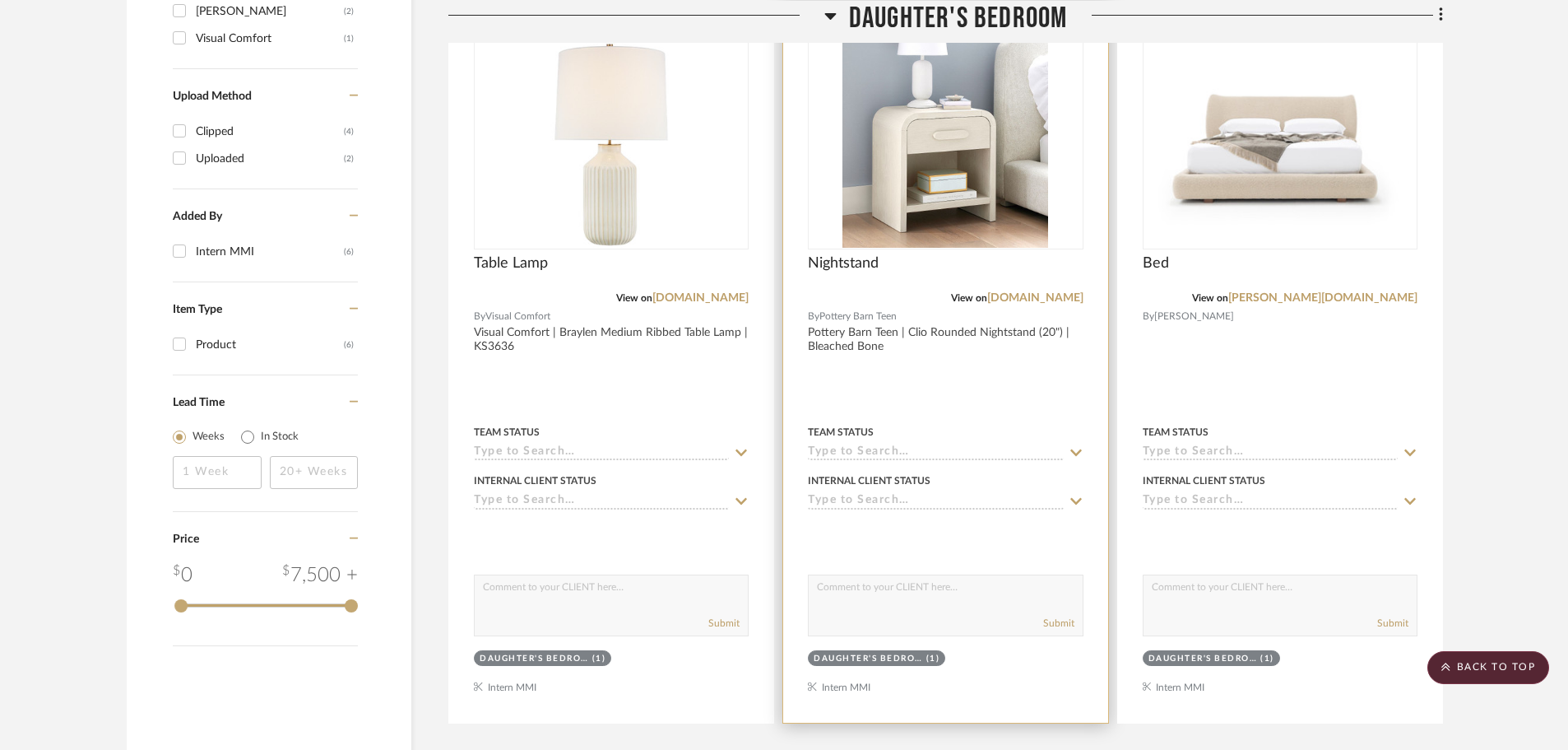
click at [1037, 394] on div at bounding box center [945, 363] width 324 height 720
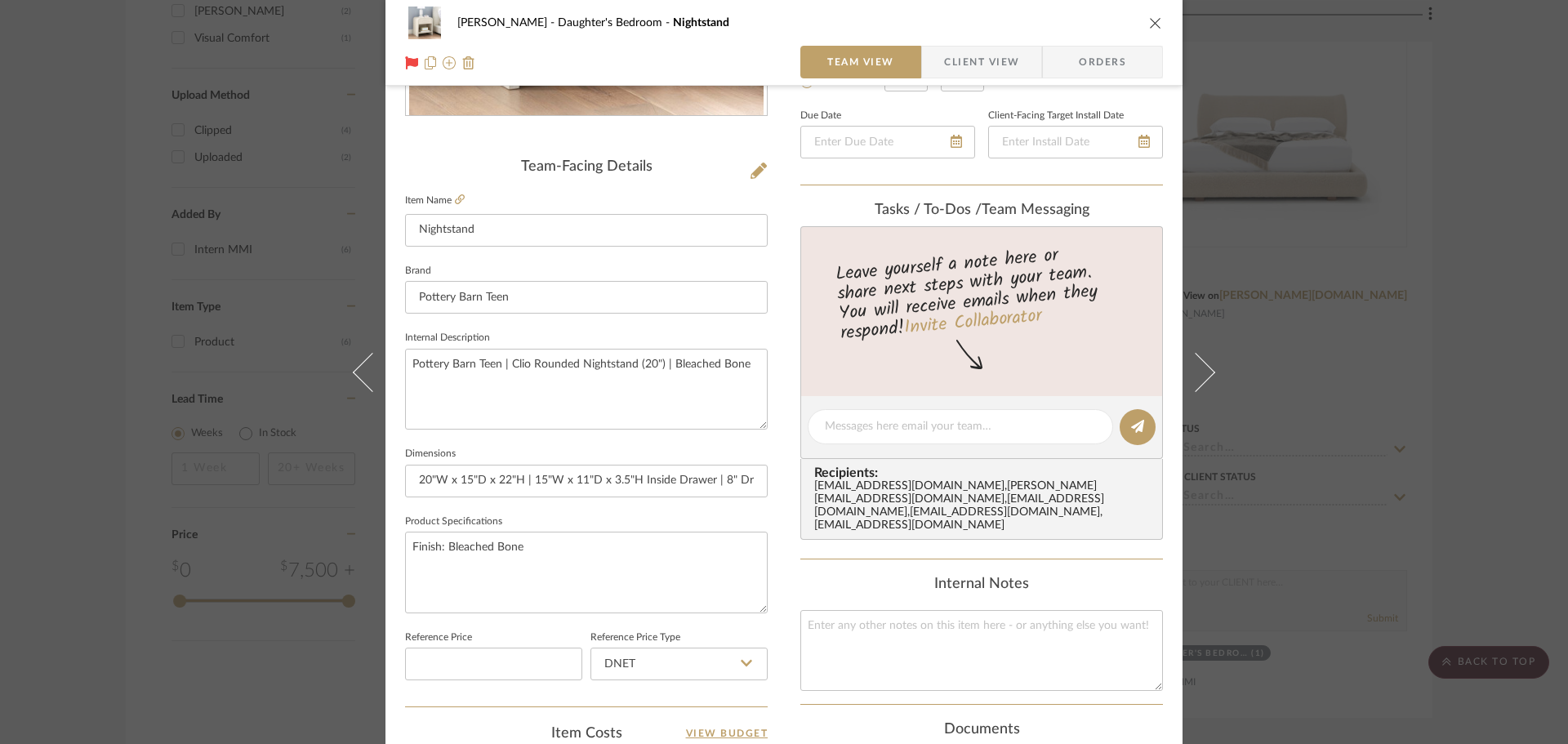
scroll to position [326, 0]
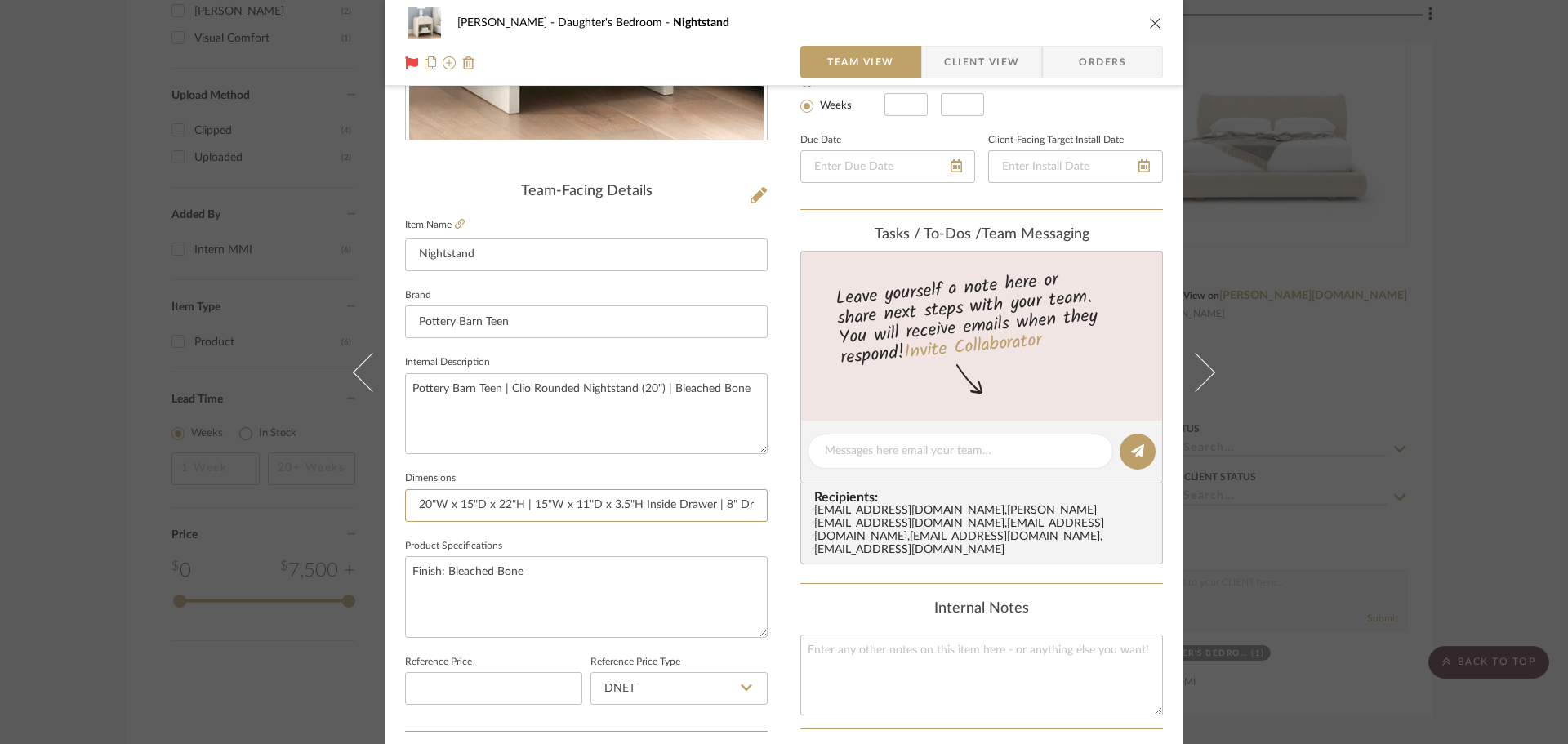
drag, startPoint x: 517, startPoint y: 504, endPoint x: 394, endPoint y: 503, distance: 123.0
click at [394, 503] on div "[PERSON_NAME] Daughter's Bedroom Nightstand Team View Client View Orders Team-F…" at bounding box center [783, 439] width 797 height 1508
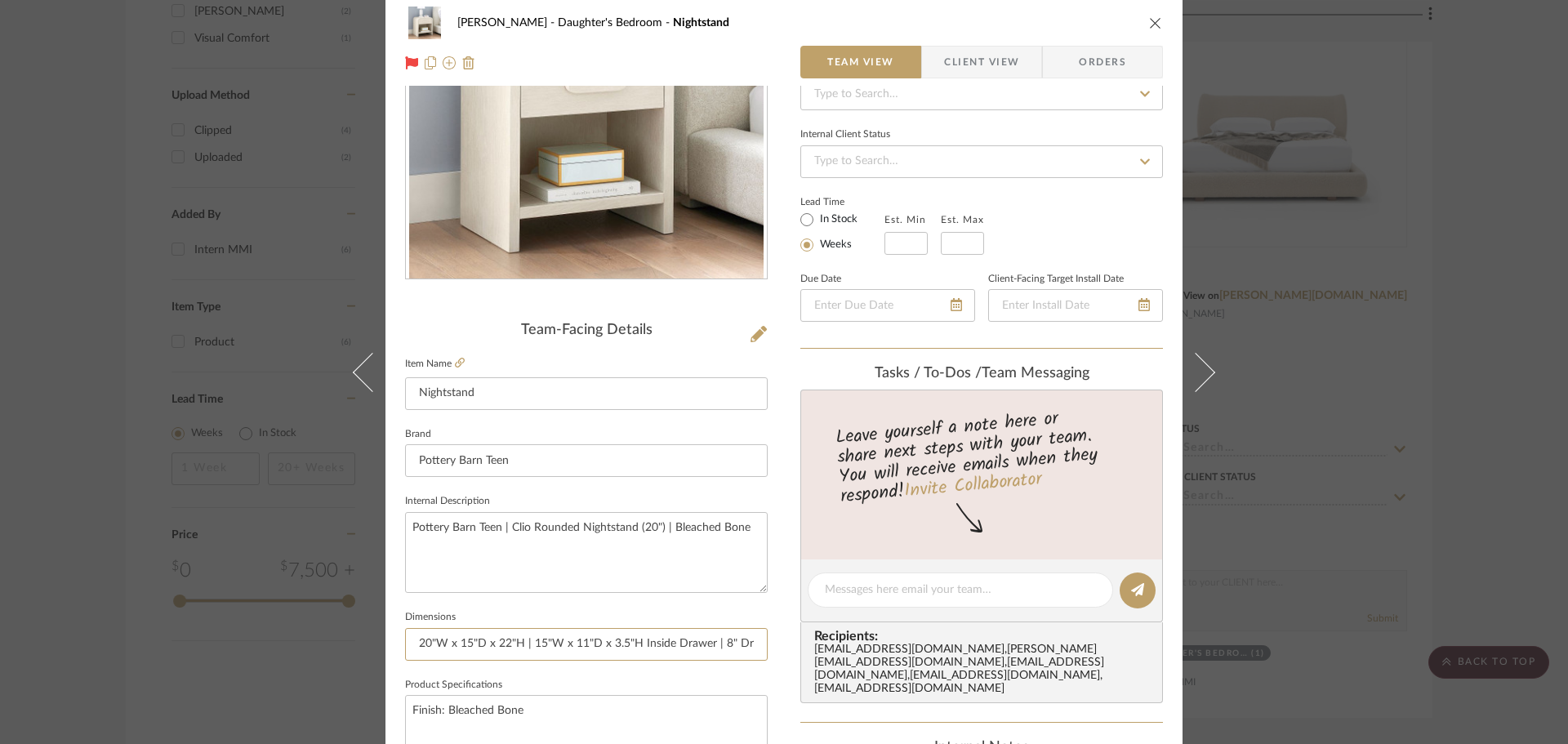
scroll to position [0, 0]
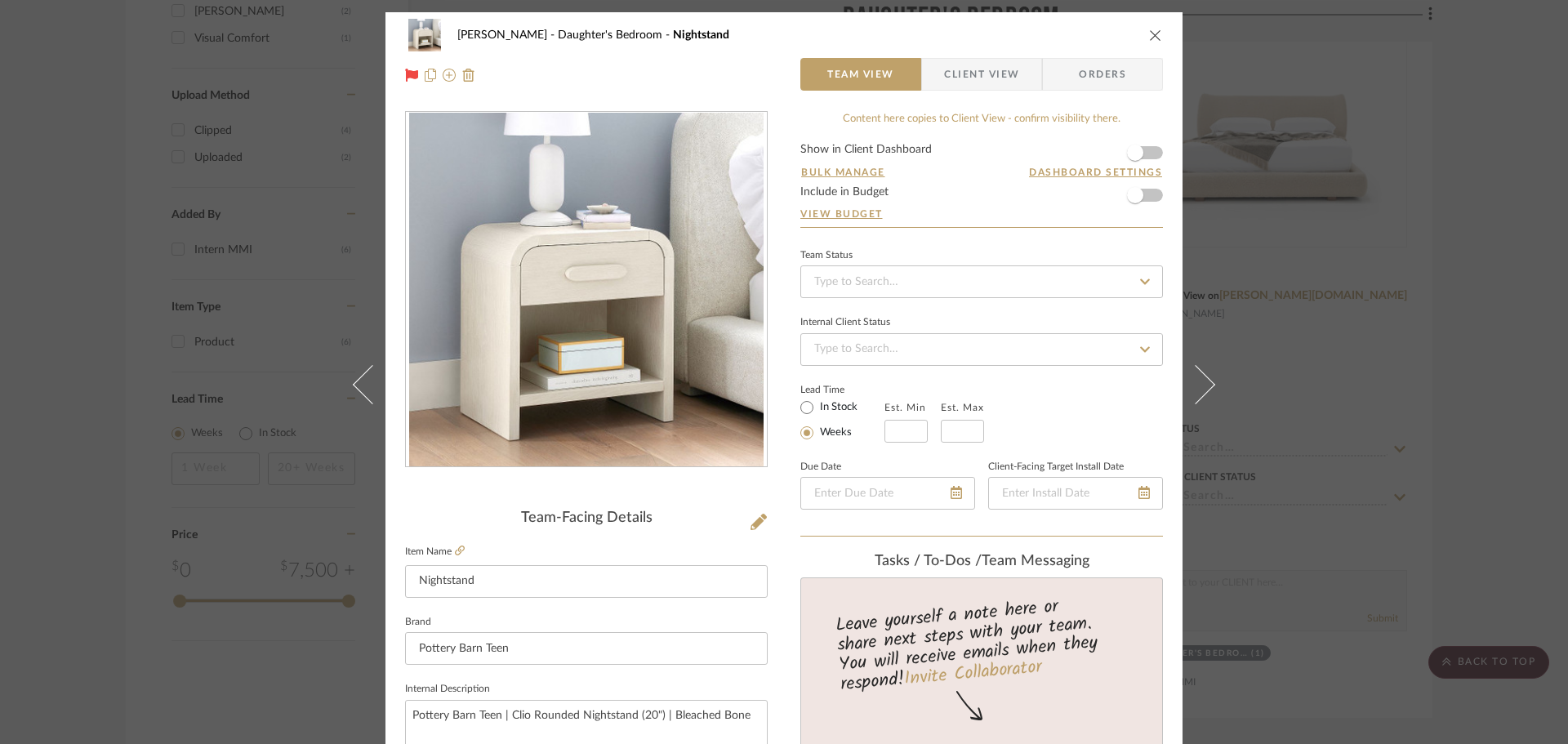
click at [1306, 47] on div "[PERSON_NAME] Daughter's Bedroom Nightstand Team View Client View Orders Team-F…" at bounding box center [784, 372] width 1568 height 744
